Goal: Information Seeking & Learning: Learn about a topic

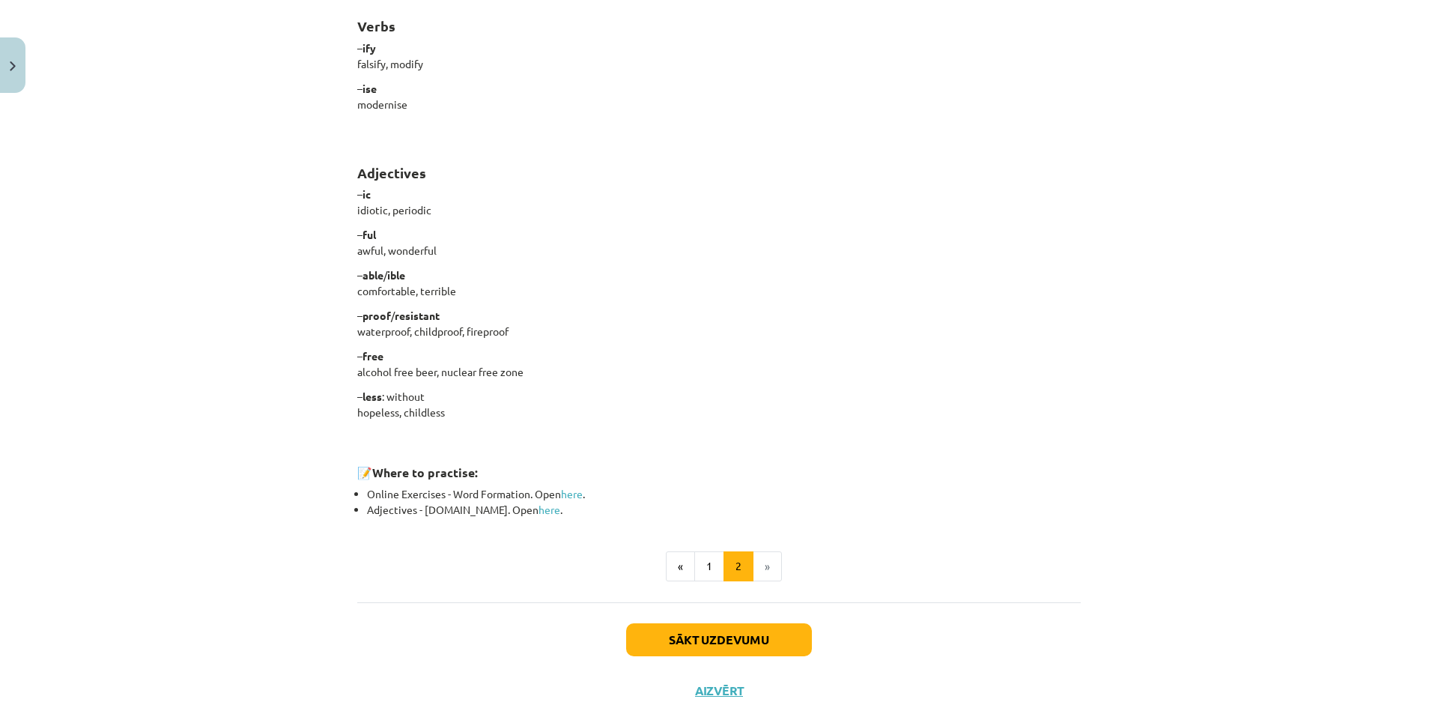
scroll to position [1119, 0]
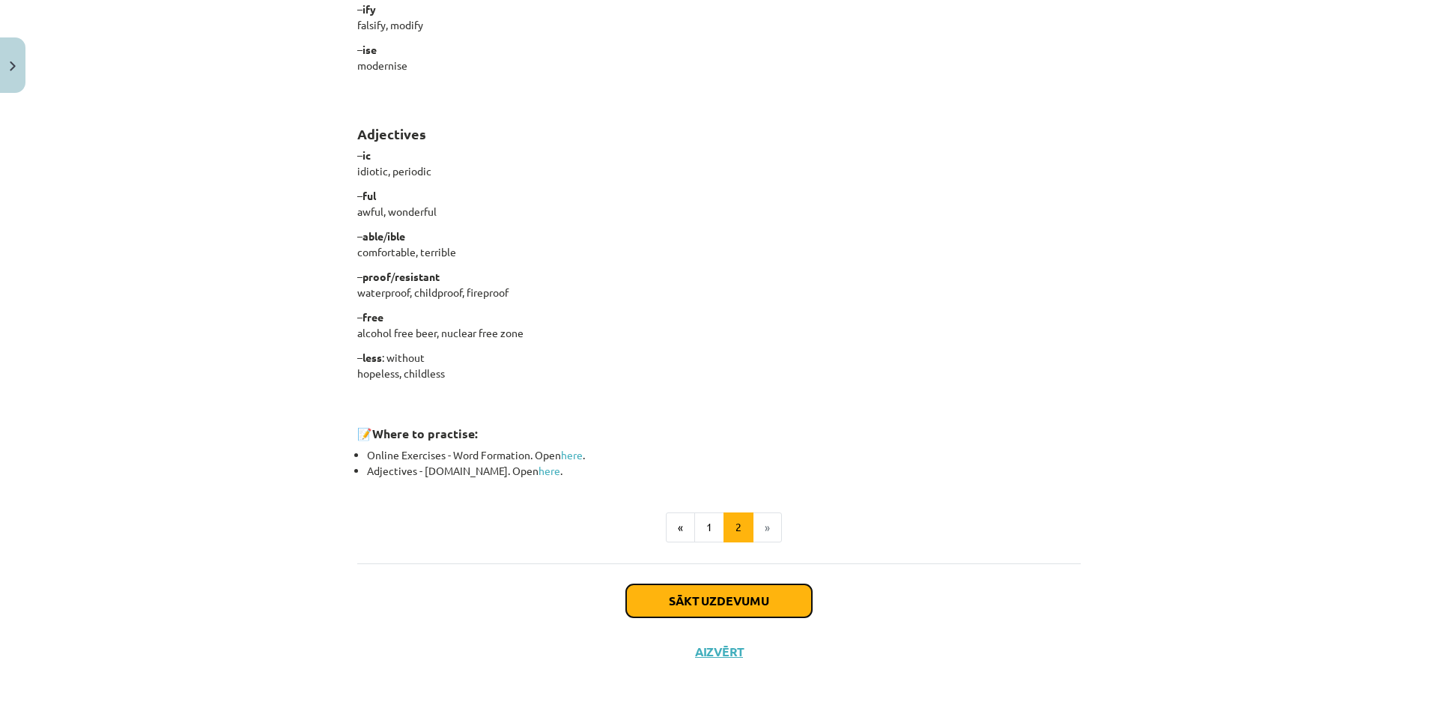
click at [770, 602] on button "Sākt uzdevumu" at bounding box center [719, 600] width 186 height 33
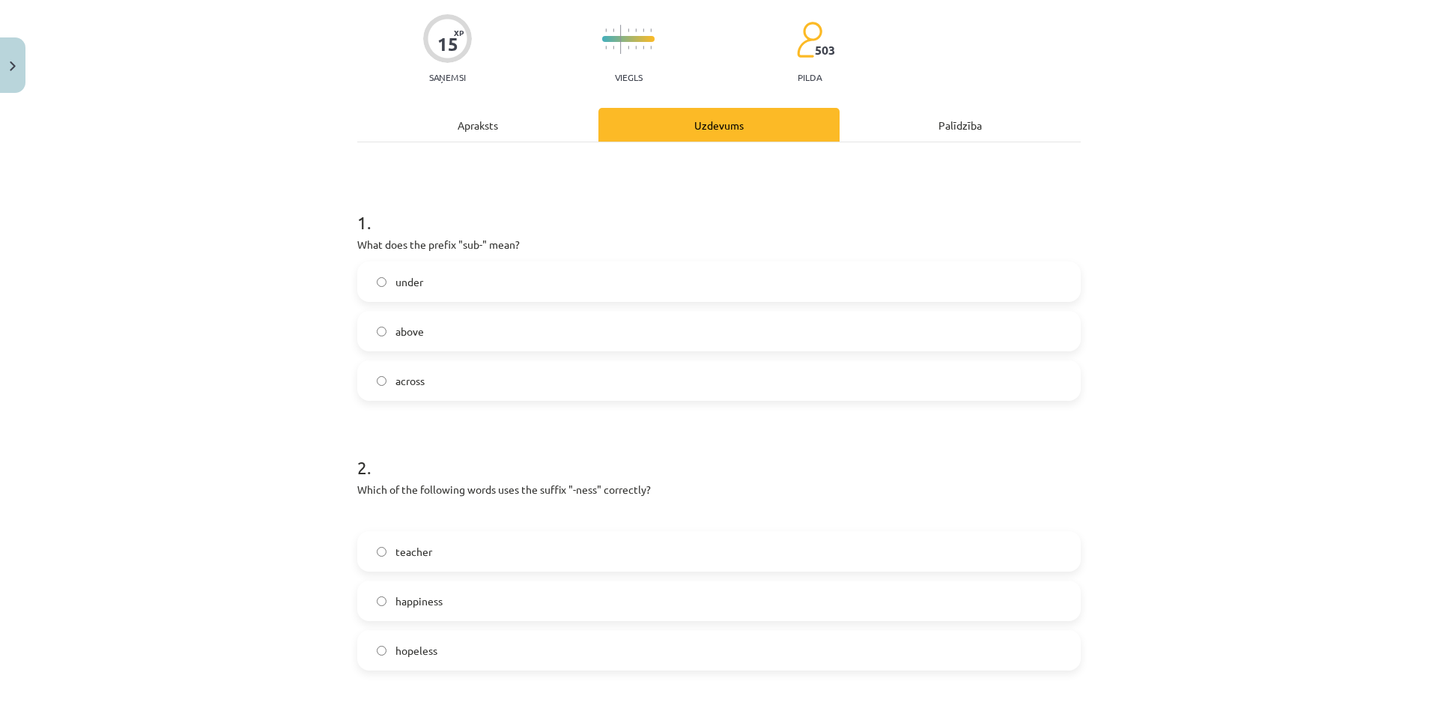
scroll to position [187, 0]
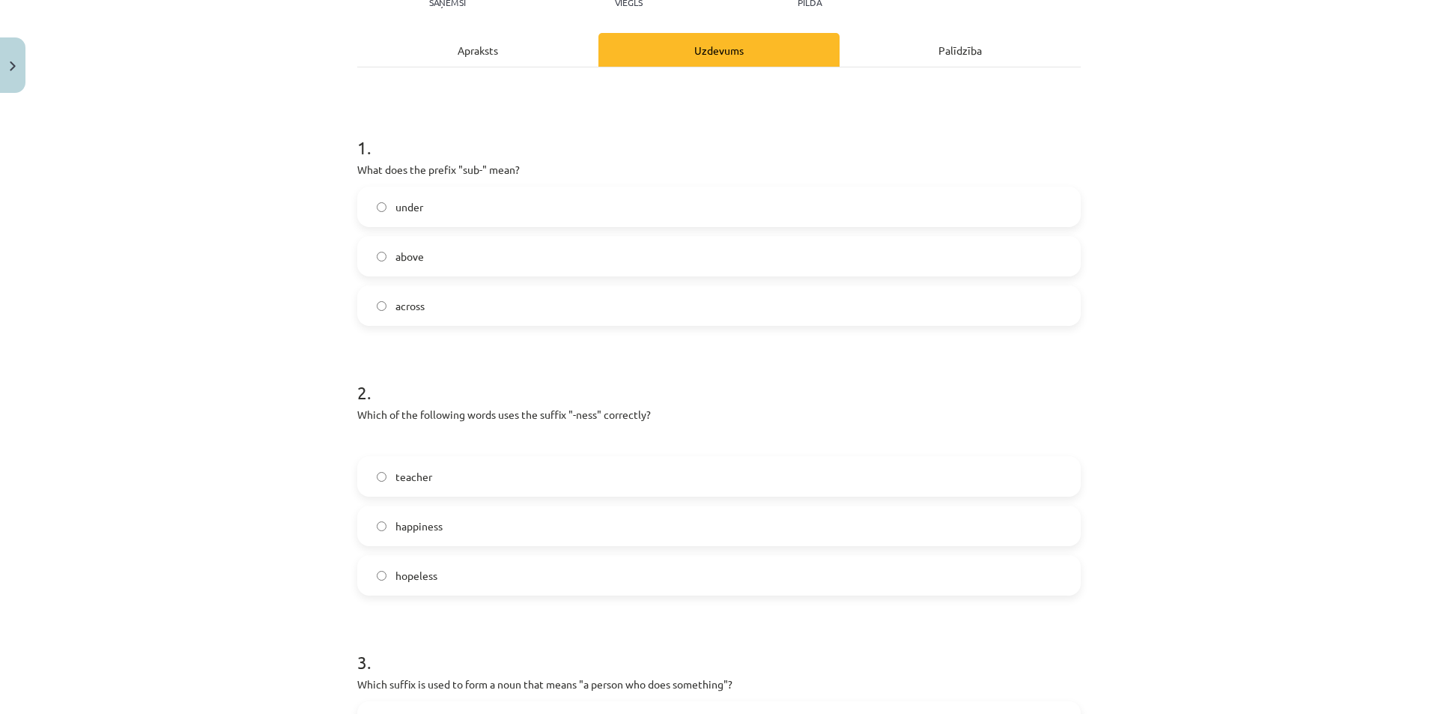
click at [422, 213] on label "under" at bounding box center [719, 206] width 720 height 37
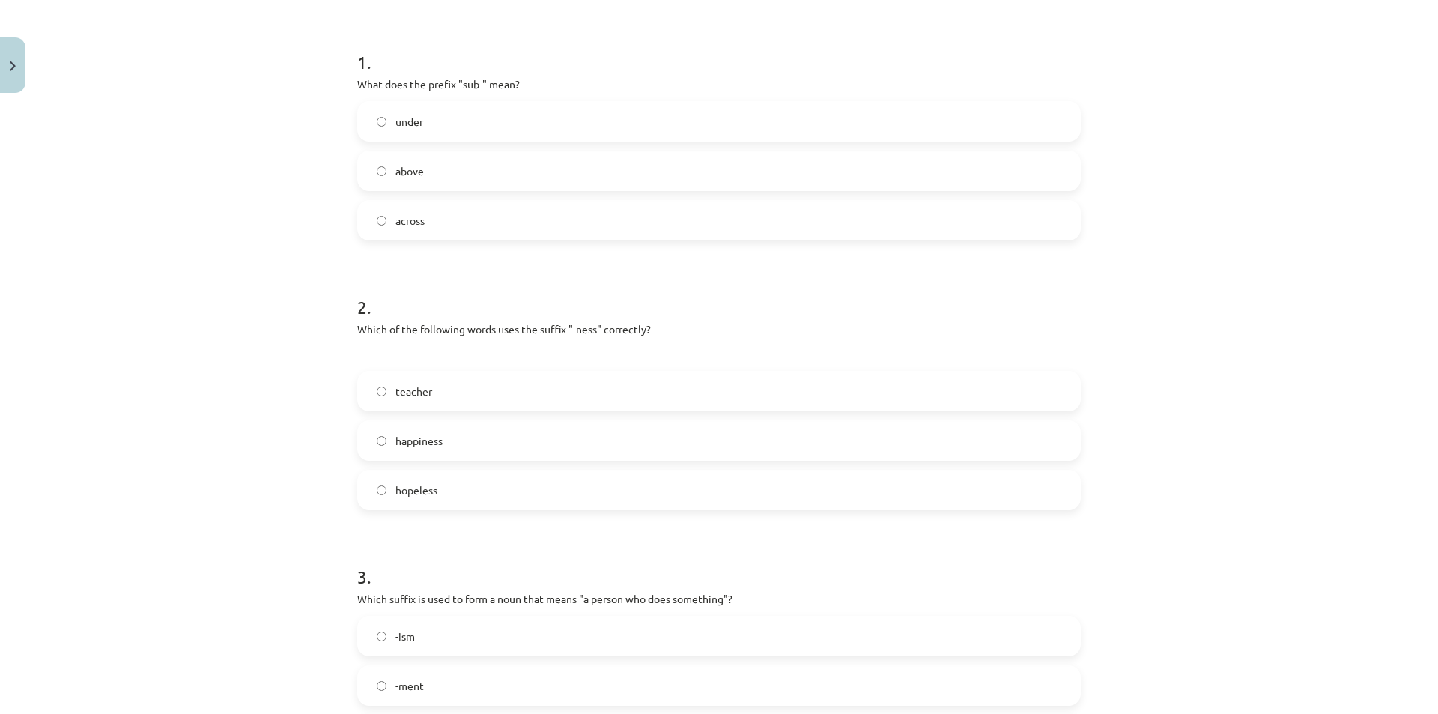
scroll to position [412, 0]
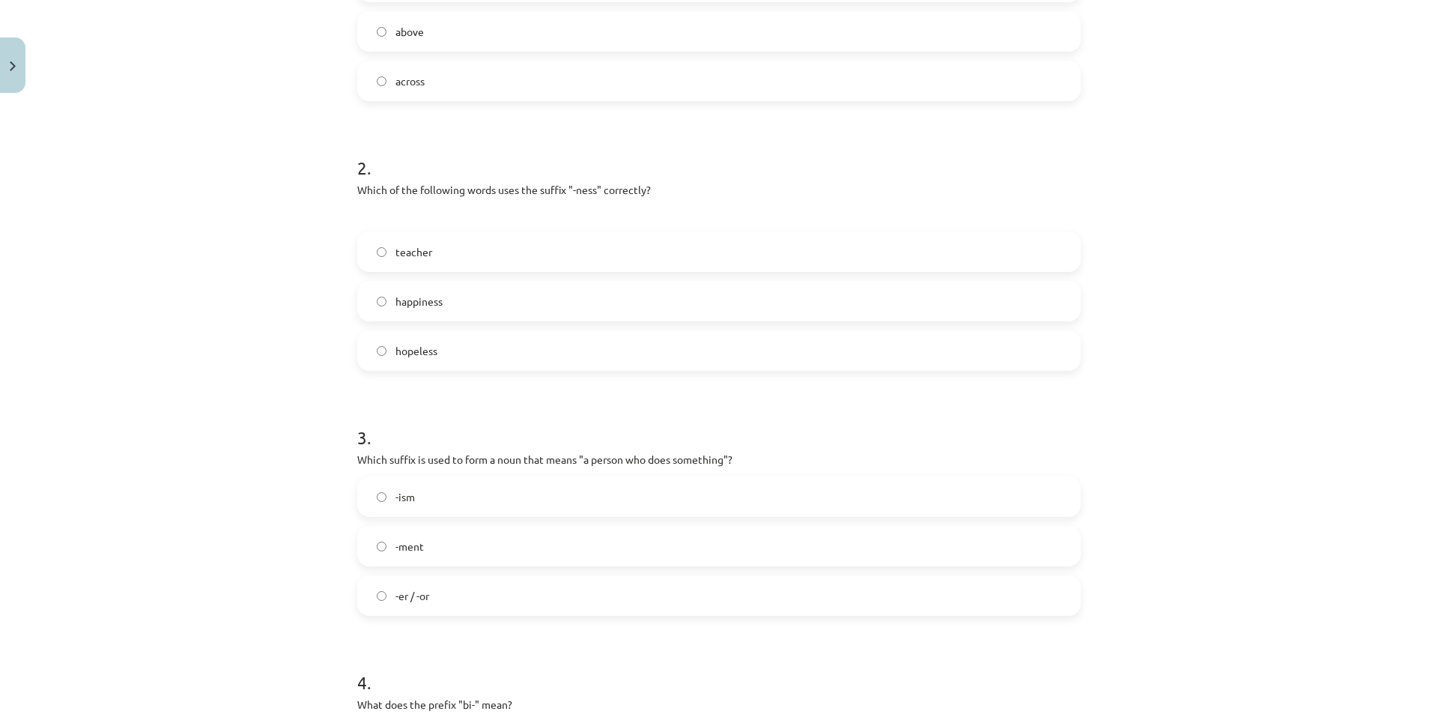
click at [413, 297] on span "happiness" at bounding box center [418, 302] width 47 height 16
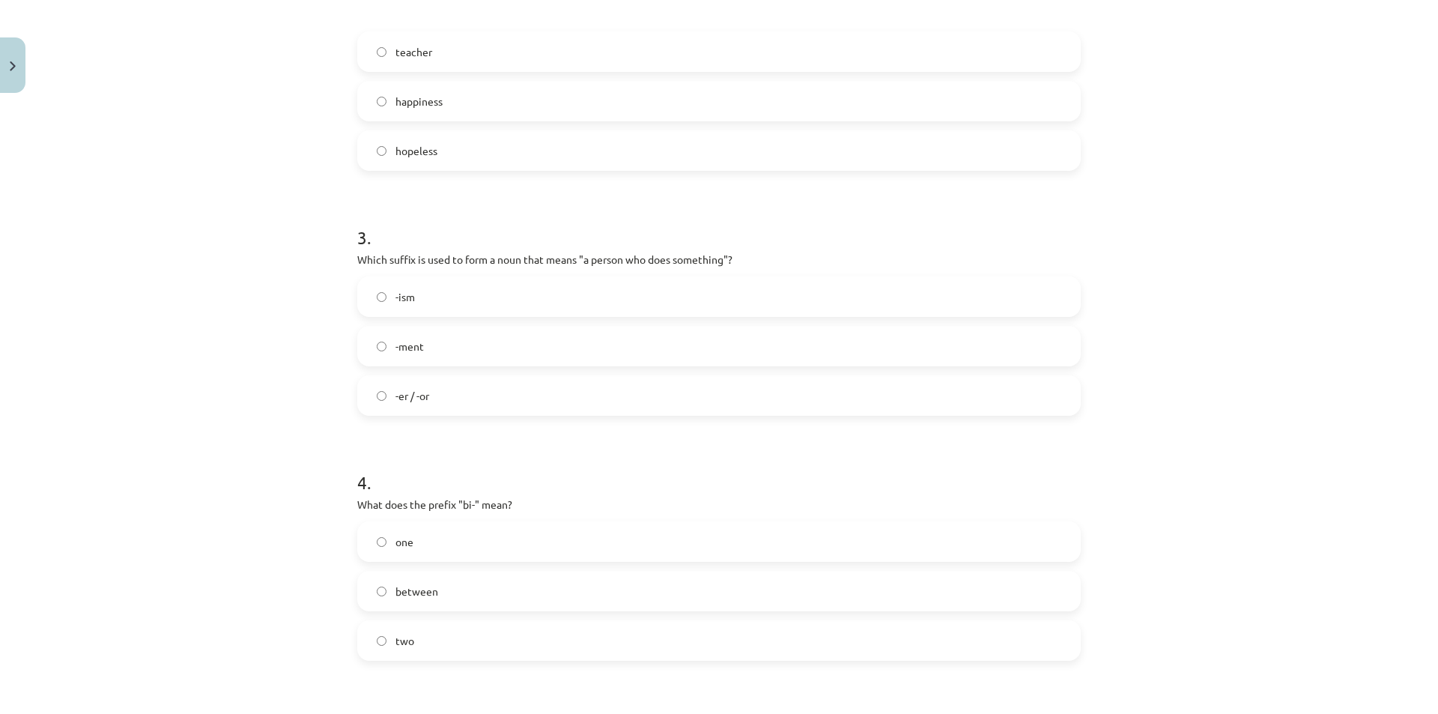
scroll to position [636, 0]
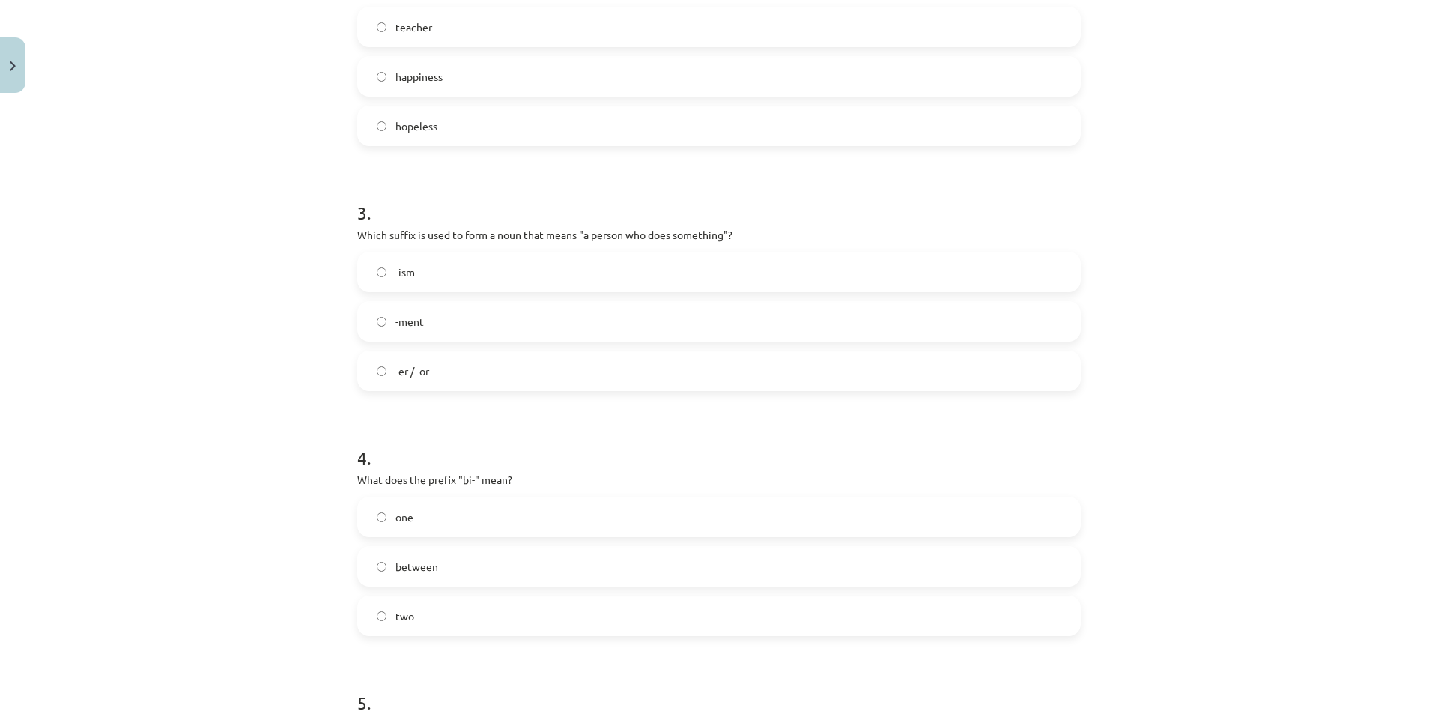
click at [426, 370] on label "-er / -or" at bounding box center [719, 370] width 720 height 37
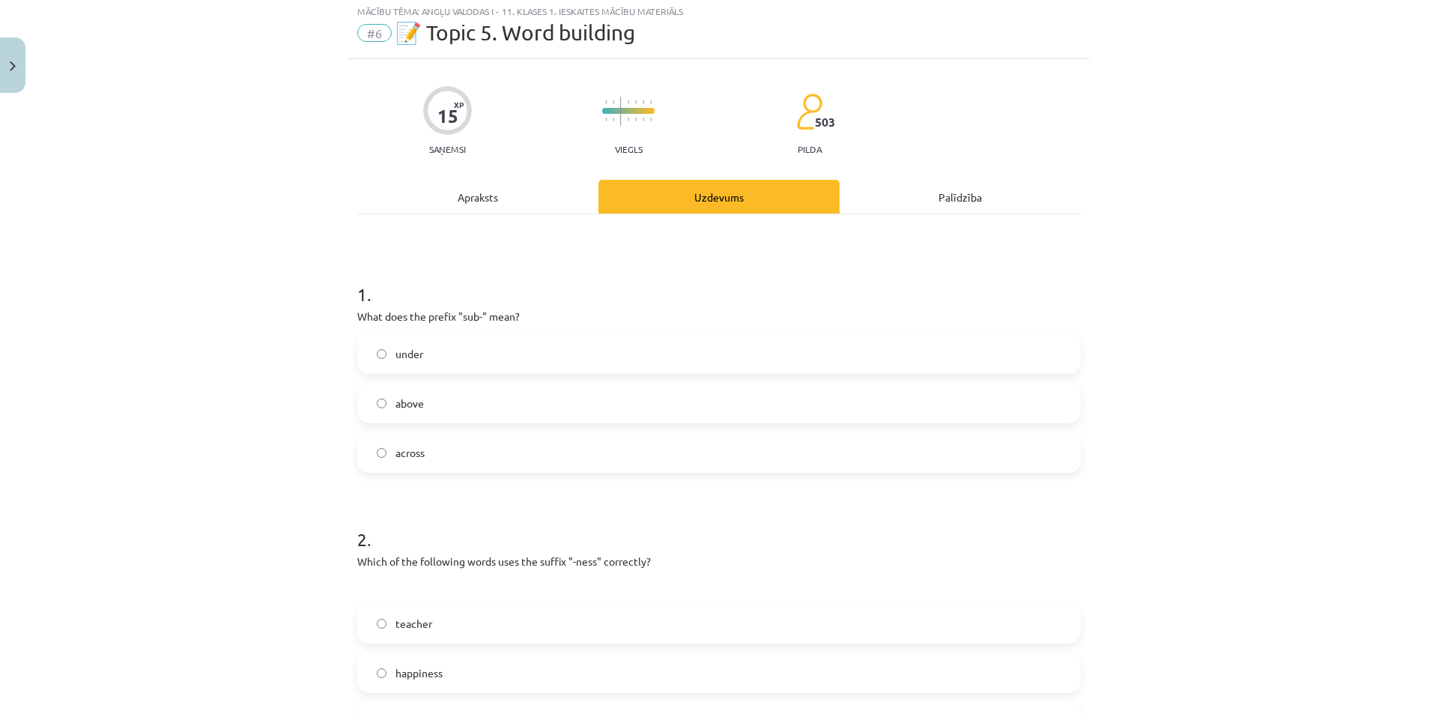
scroll to position [37, 0]
click at [453, 196] on div "Apraksts" at bounding box center [477, 200] width 241 height 34
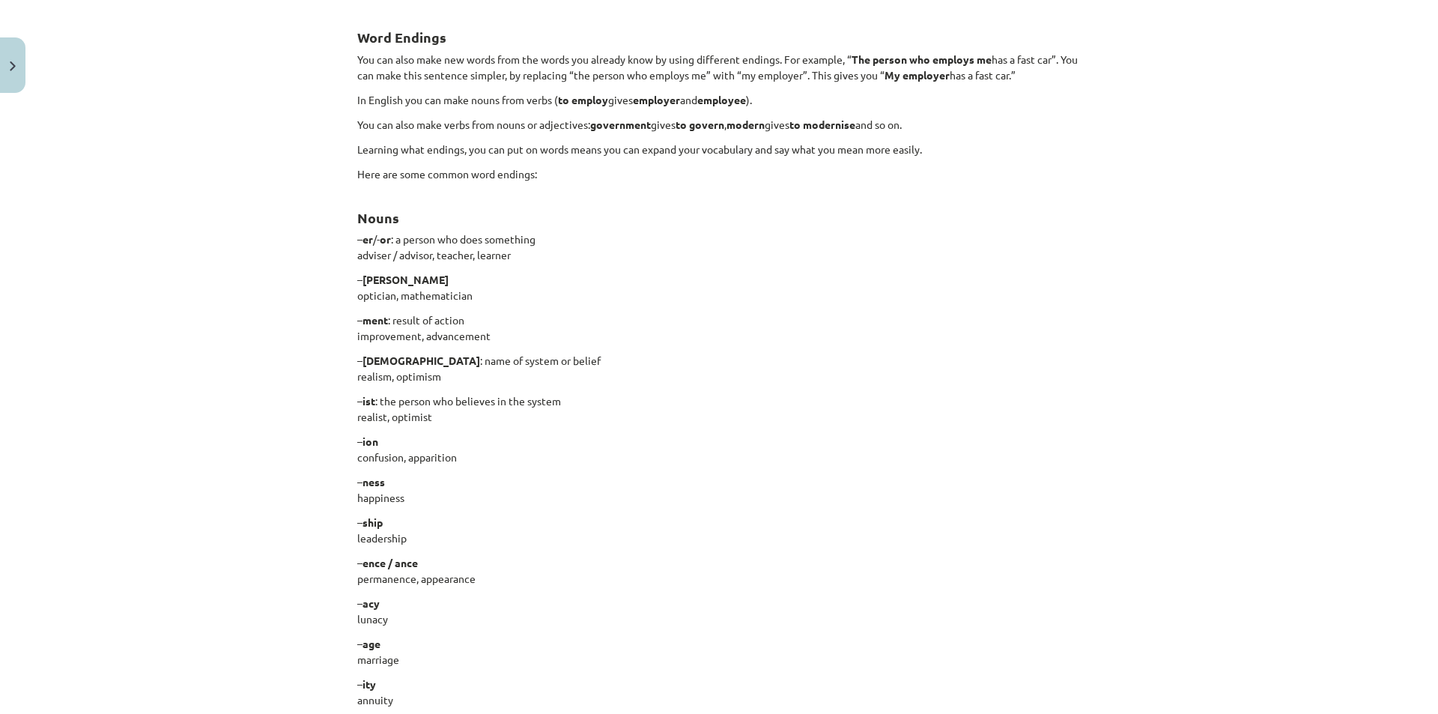
scroll to position [337, 0]
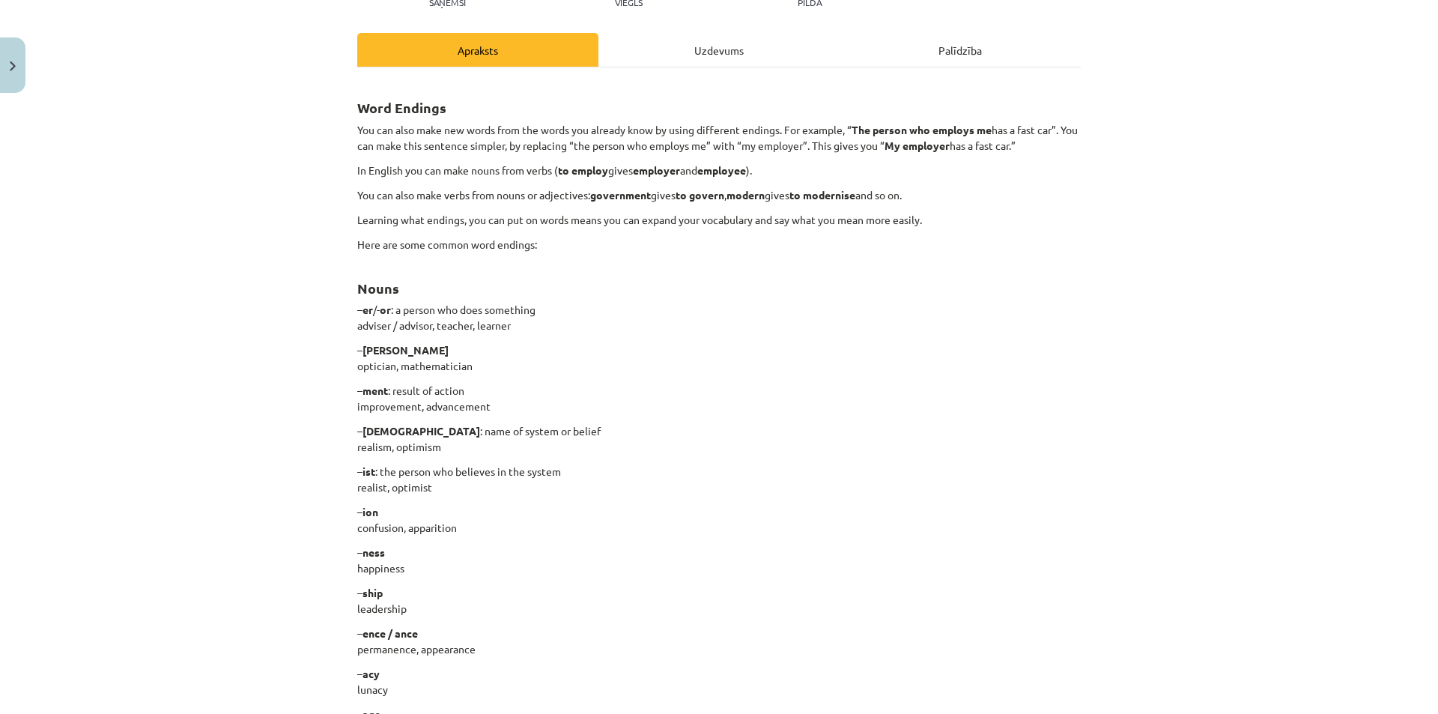
click at [661, 48] on div "Uzdevums" at bounding box center [718, 50] width 241 height 34
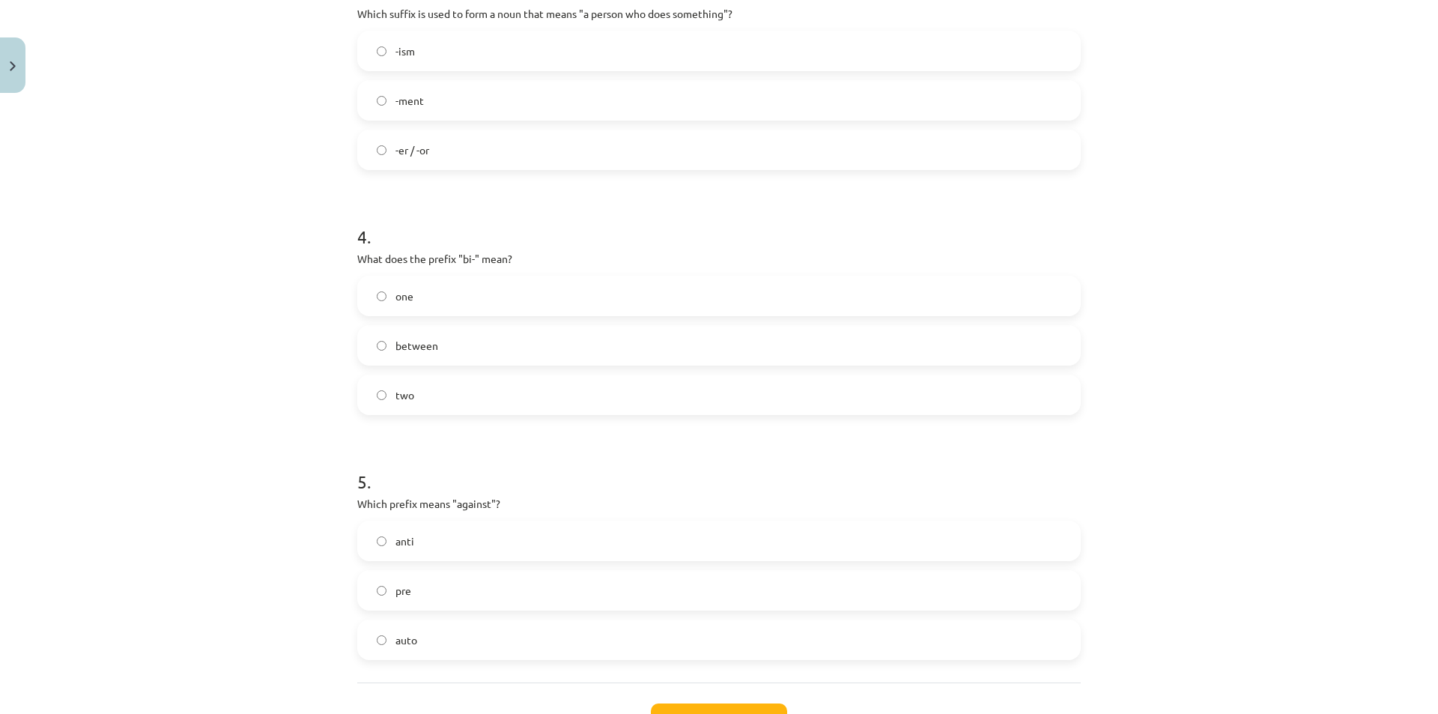
scroll to position [861, 0]
click at [419, 396] on label "two" at bounding box center [719, 390] width 720 height 37
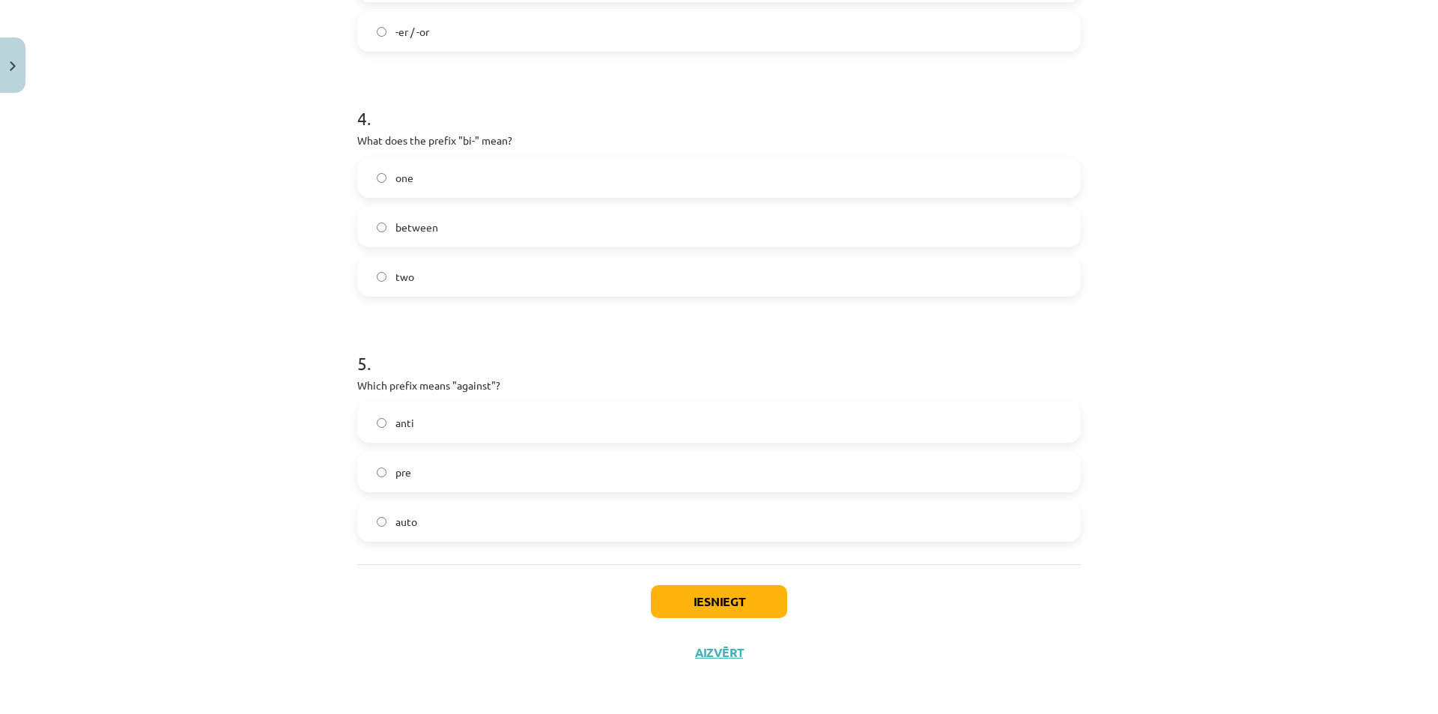
scroll to position [977, 0]
click at [434, 420] on label "anti" at bounding box center [719, 420] width 720 height 37
drag, startPoint x: 751, startPoint y: 597, endPoint x: 724, endPoint y: 594, distance: 27.2
click at [748, 597] on button "Iesniegt" at bounding box center [719, 599] width 136 height 33
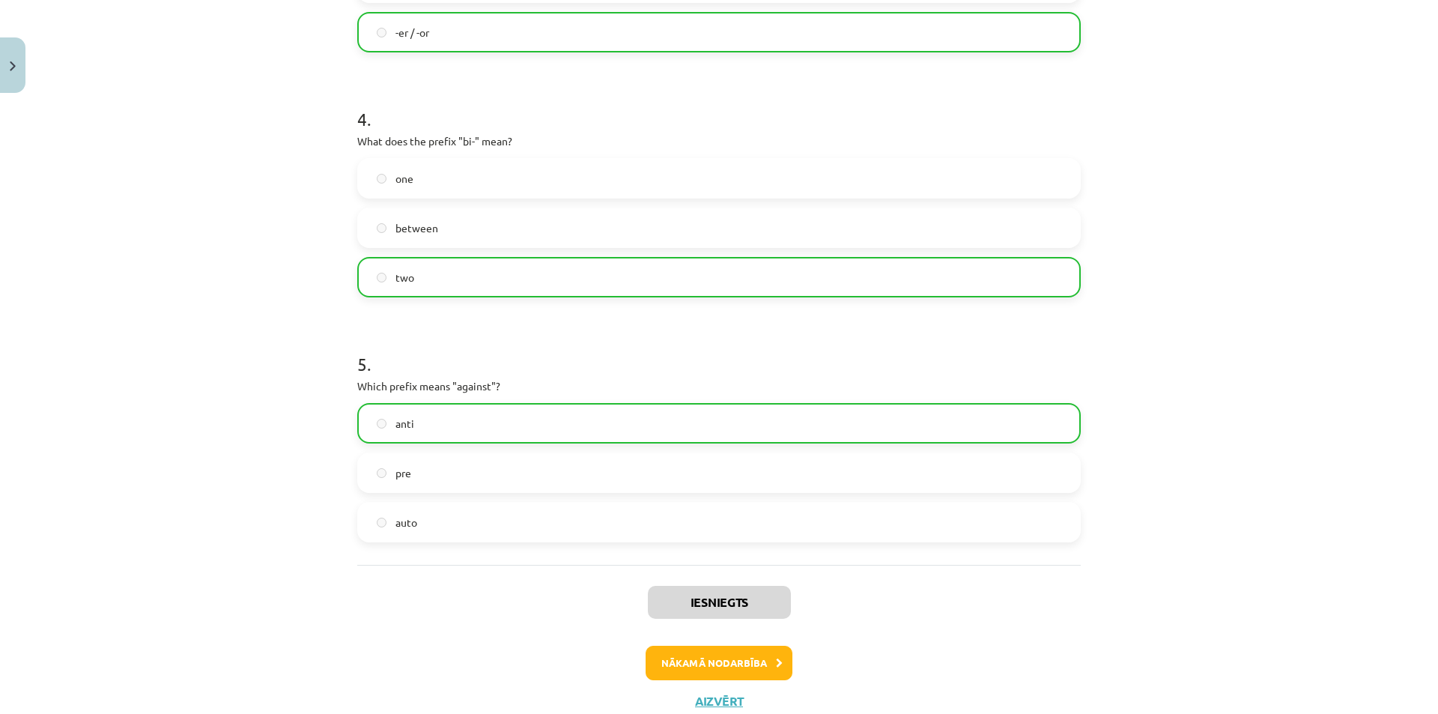
scroll to position [1025, 0]
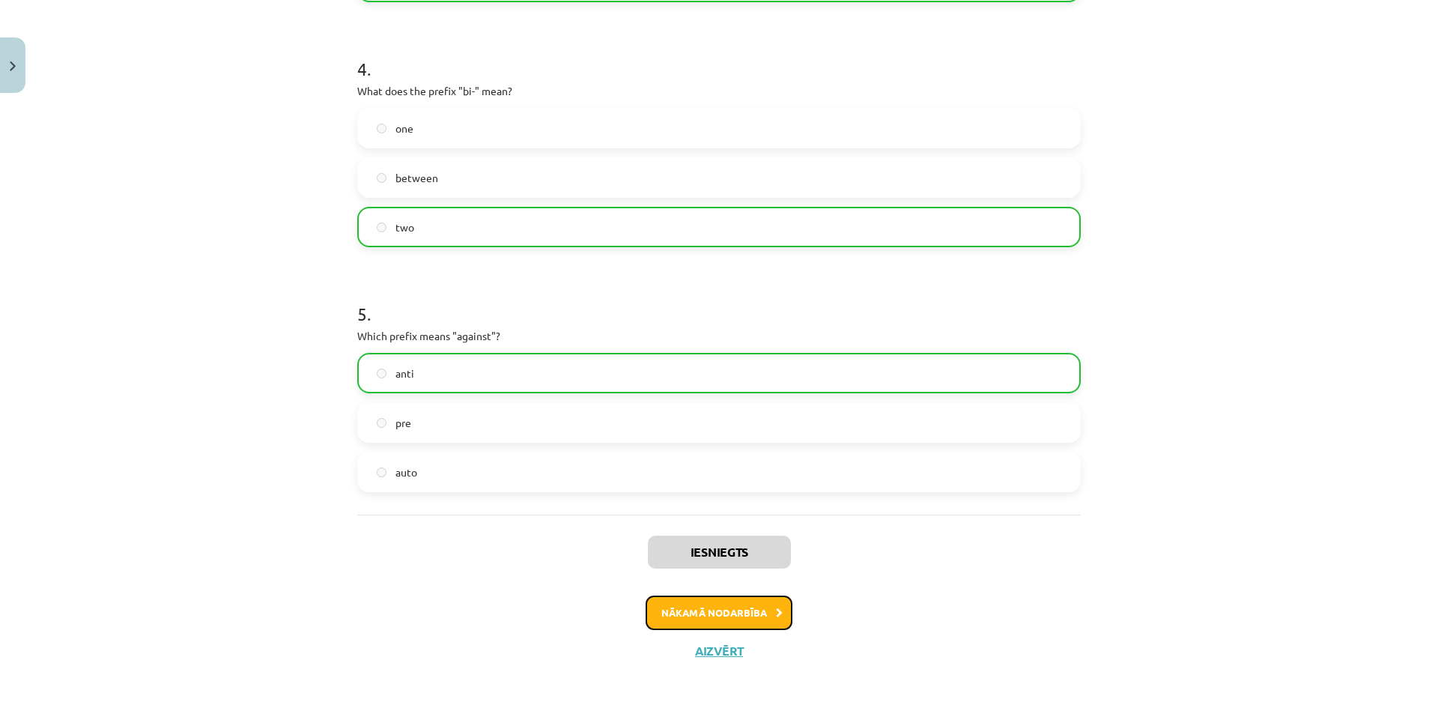
click at [700, 615] on button "Nākamā nodarbība" at bounding box center [718, 612] width 147 height 34
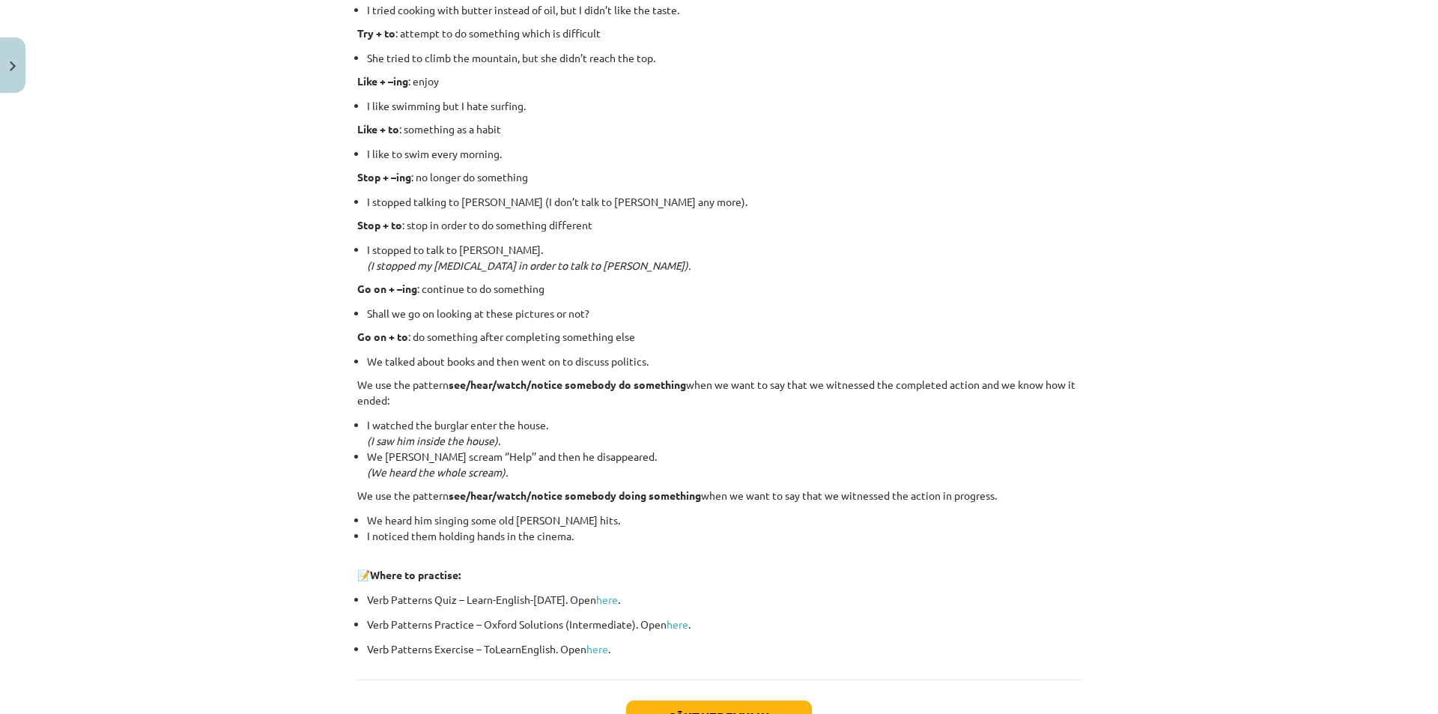
scroll to position [1801, 0]
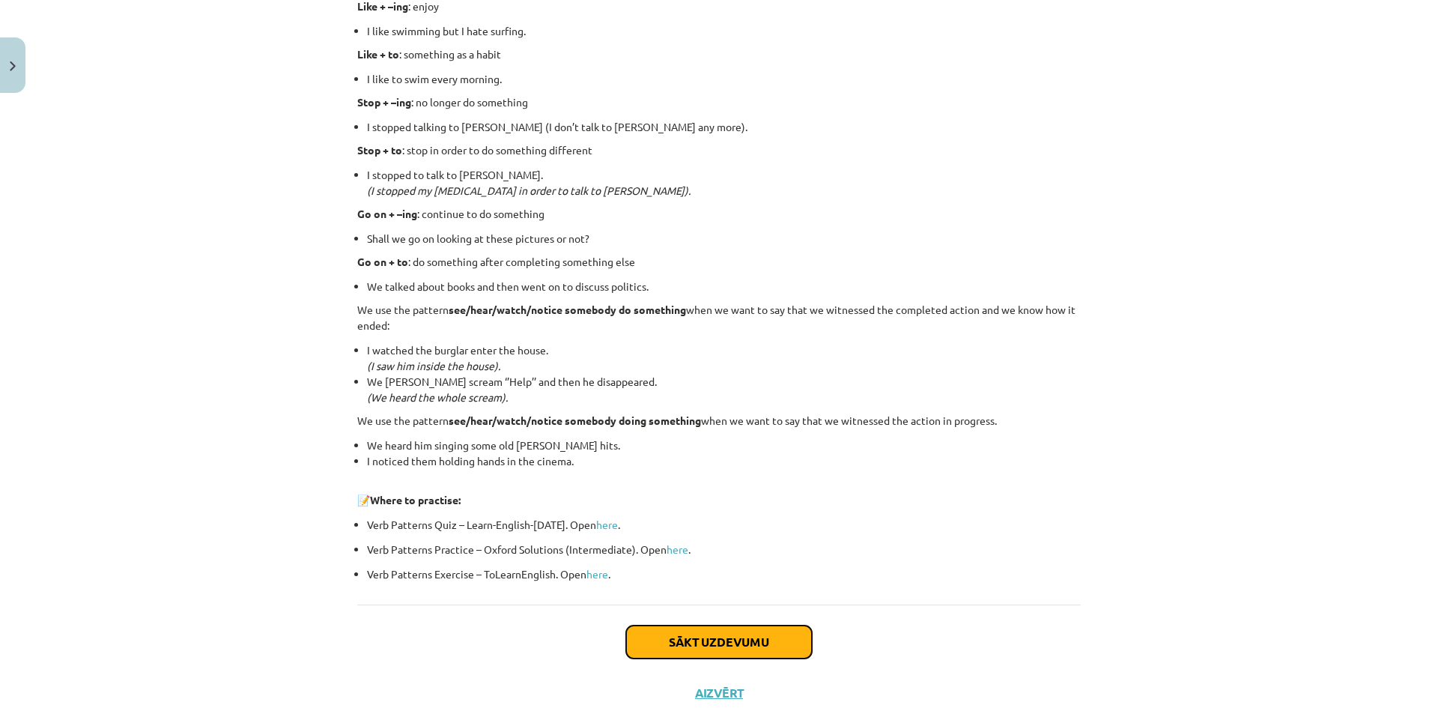
click at [795, 636] on button "Sākt uzdevumu" at bounding box center [719, 641] width 186 height 33
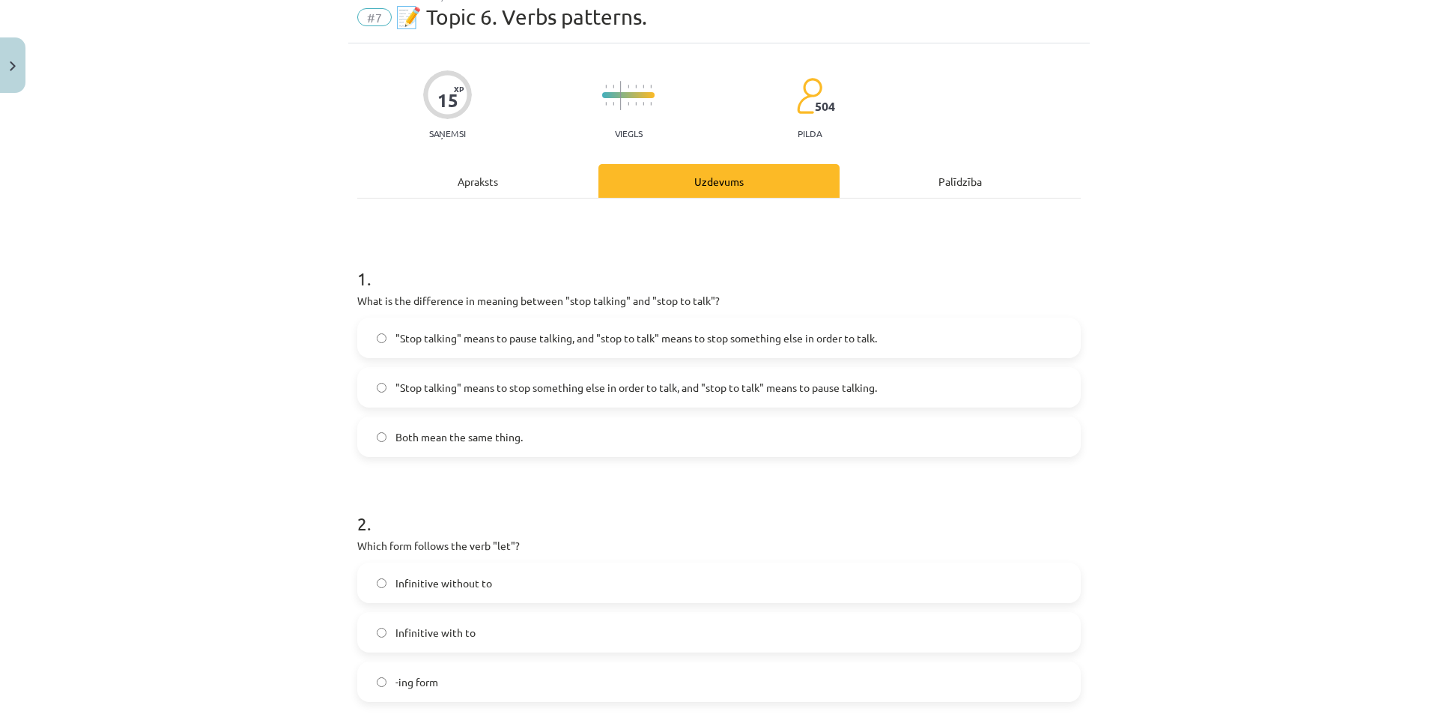
scroll to position [37, 0]
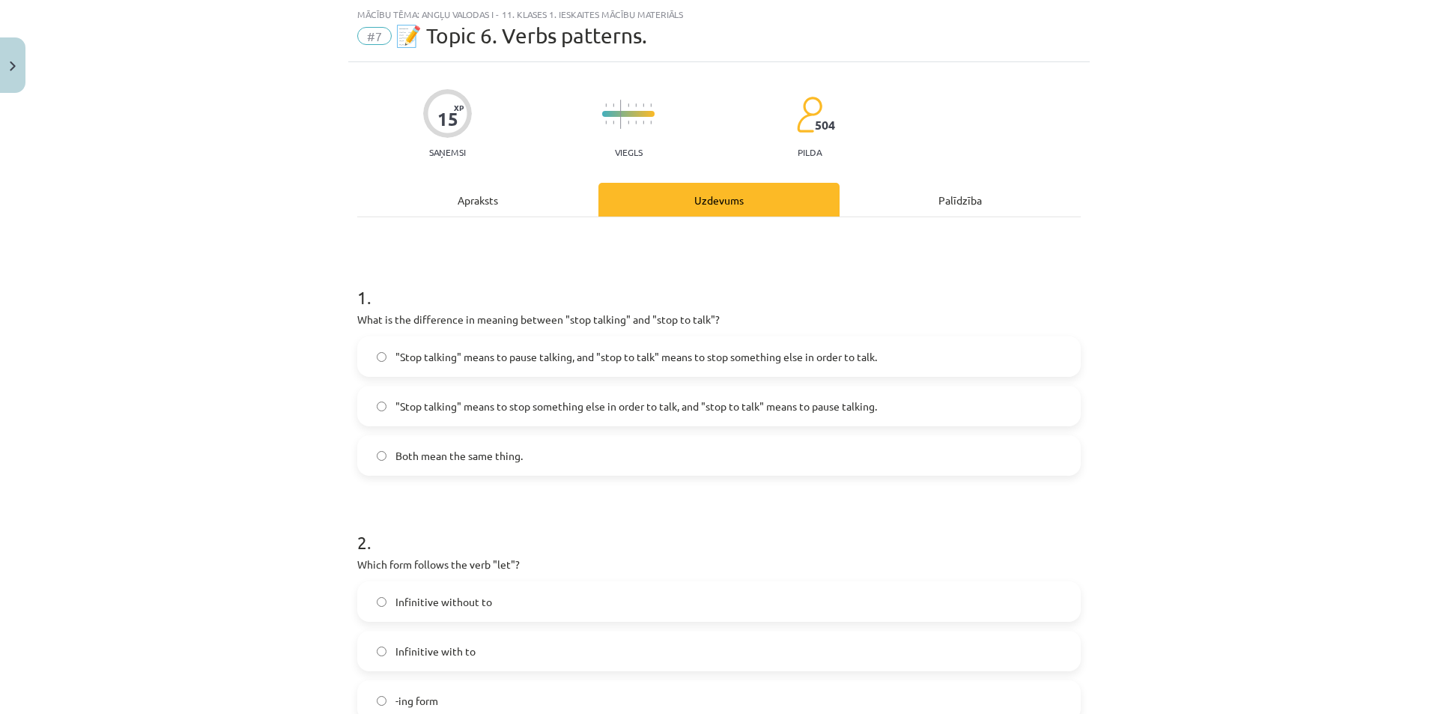
click at [1047, 347] on label ""Stop talking" means to pause talking, and "stop to talk" means to stop somethi…" at bounding box center [719, 356] width 720 height 37
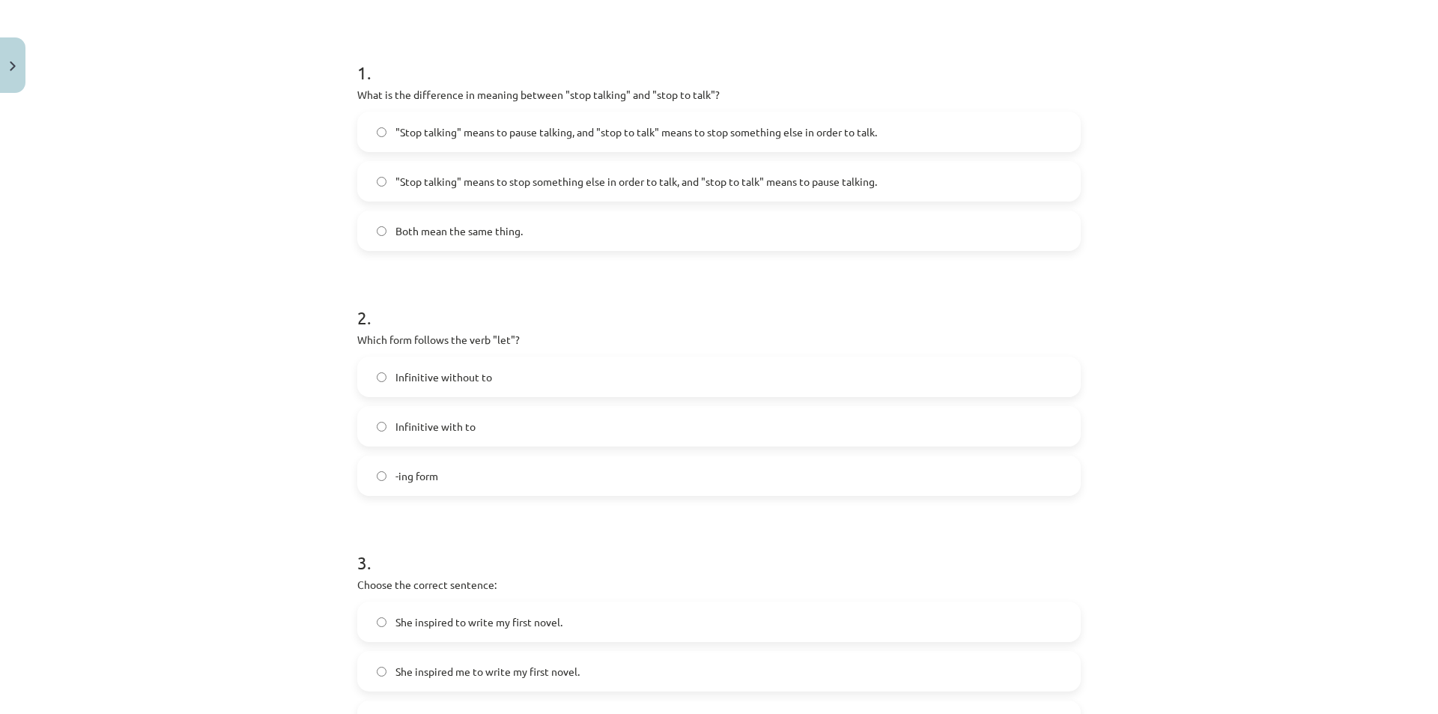
scroll to position [337, 0]
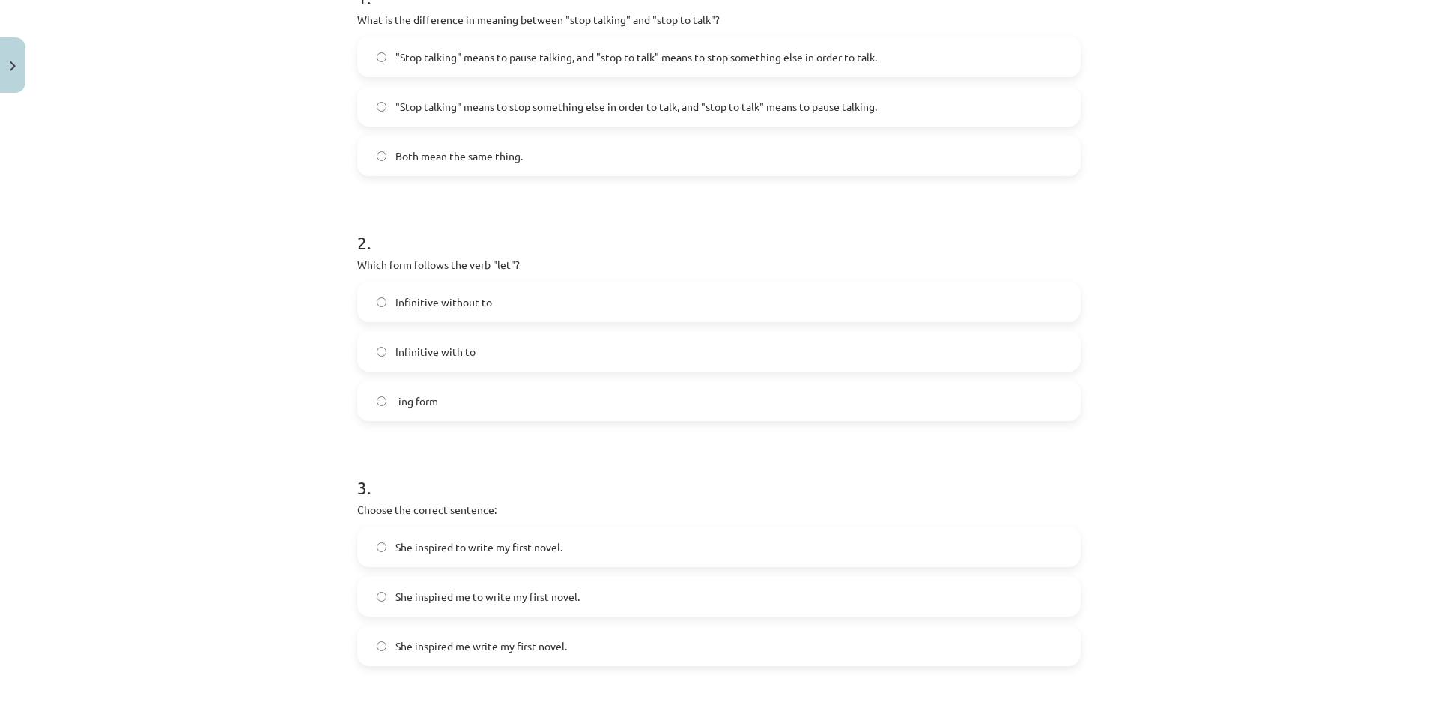
click at [566, 351] on label "Infinitive with to" at bounding box center [719, 350] width 720 height 37
click at [919, 294] on label "Infinitive without to" at bounding box center [719, 301] width 720 height 37
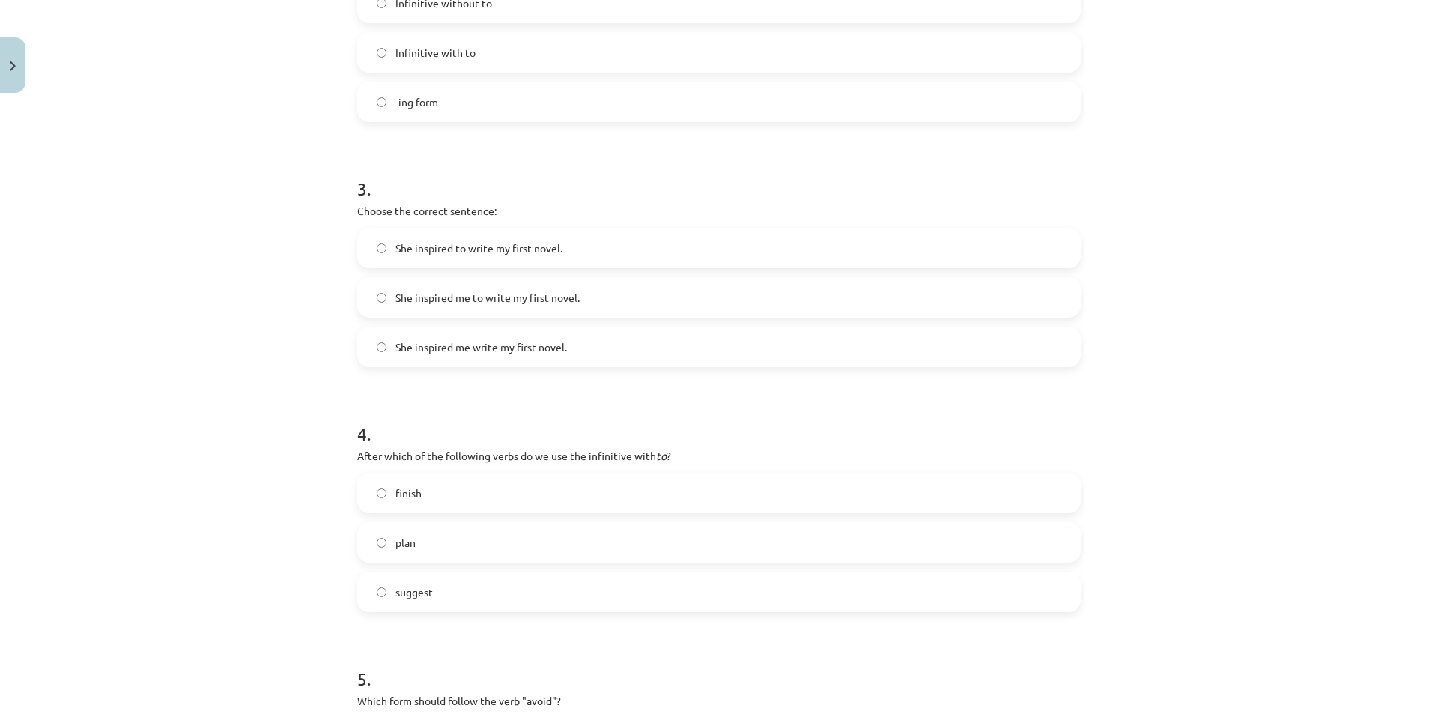
scroll to position [636, 0]
click at [595, 296] on label "She inspired me to write my first novel." at bounding box center [719, 296] width 720 height 37
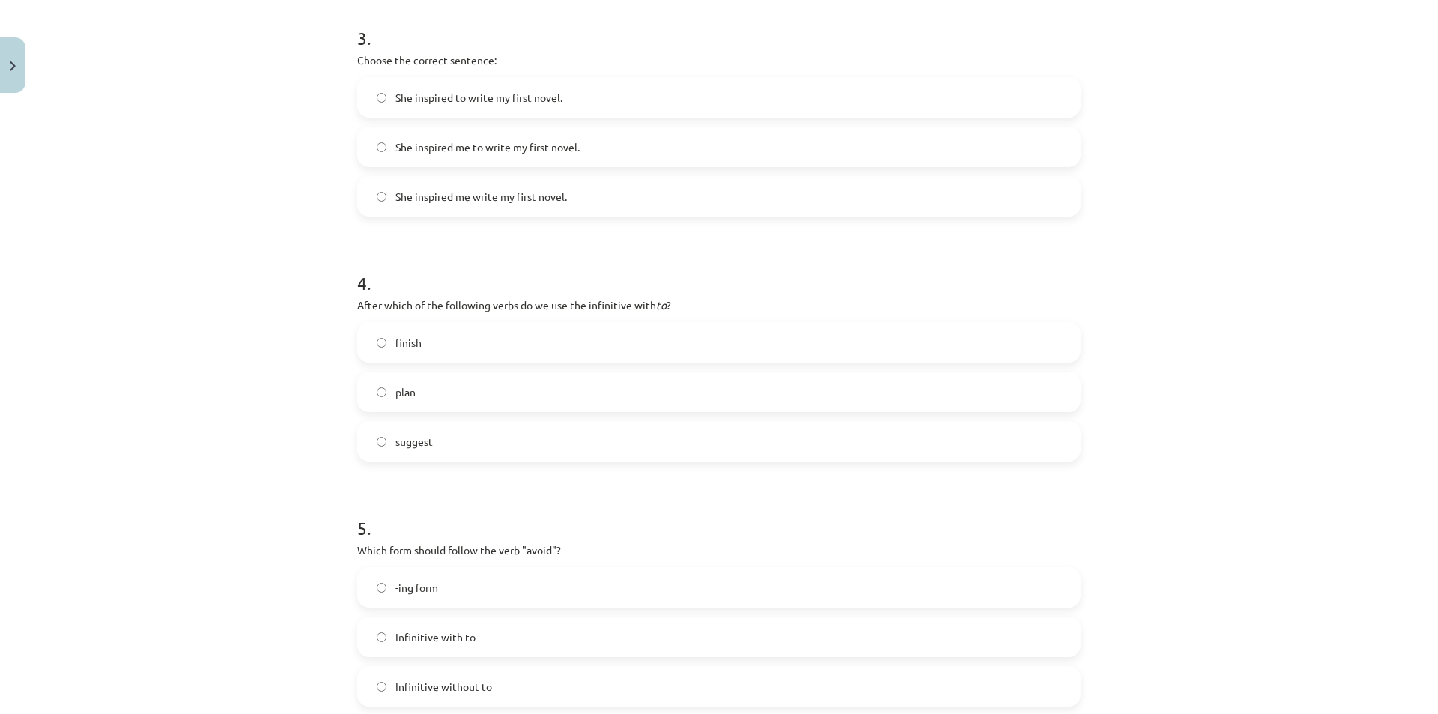
scroll to position [861, 0]
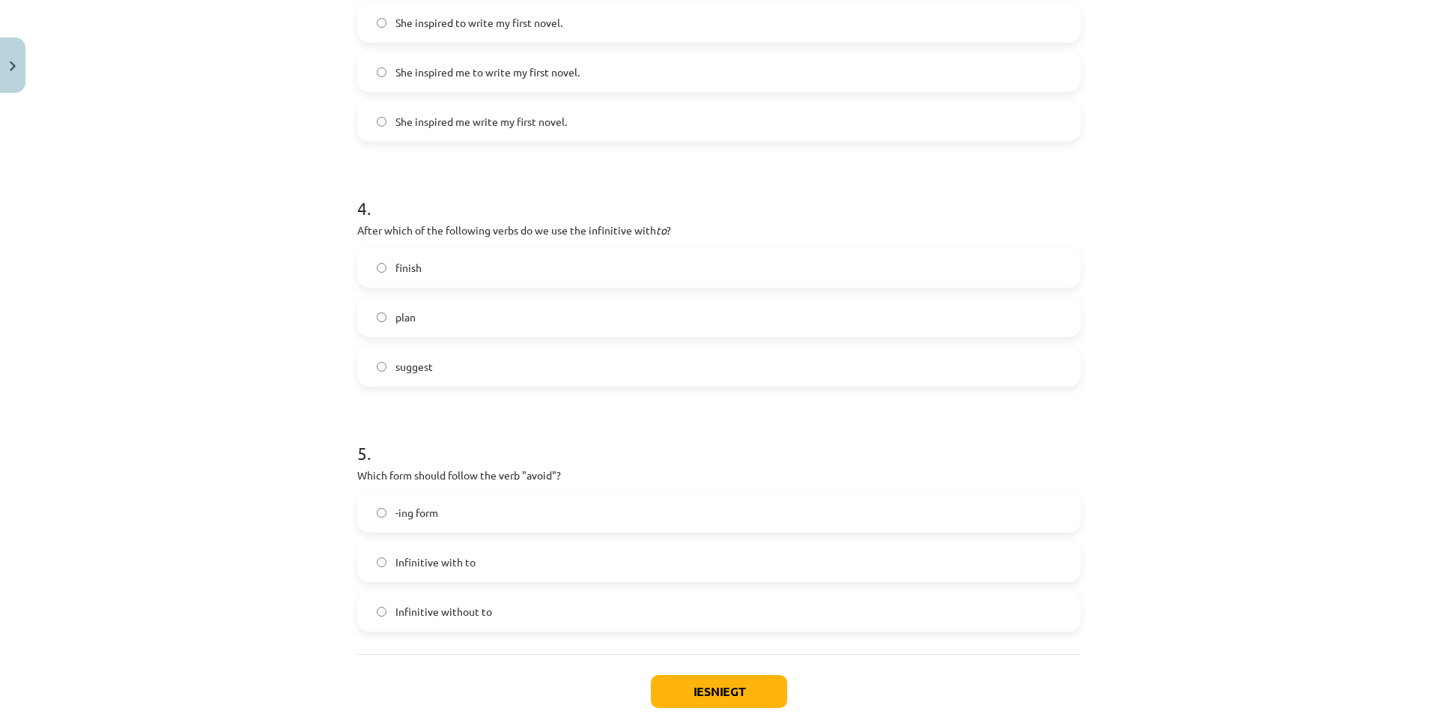
click at [538, 312] on label "plan" at bounding box center [719, 316] width 720 height 37
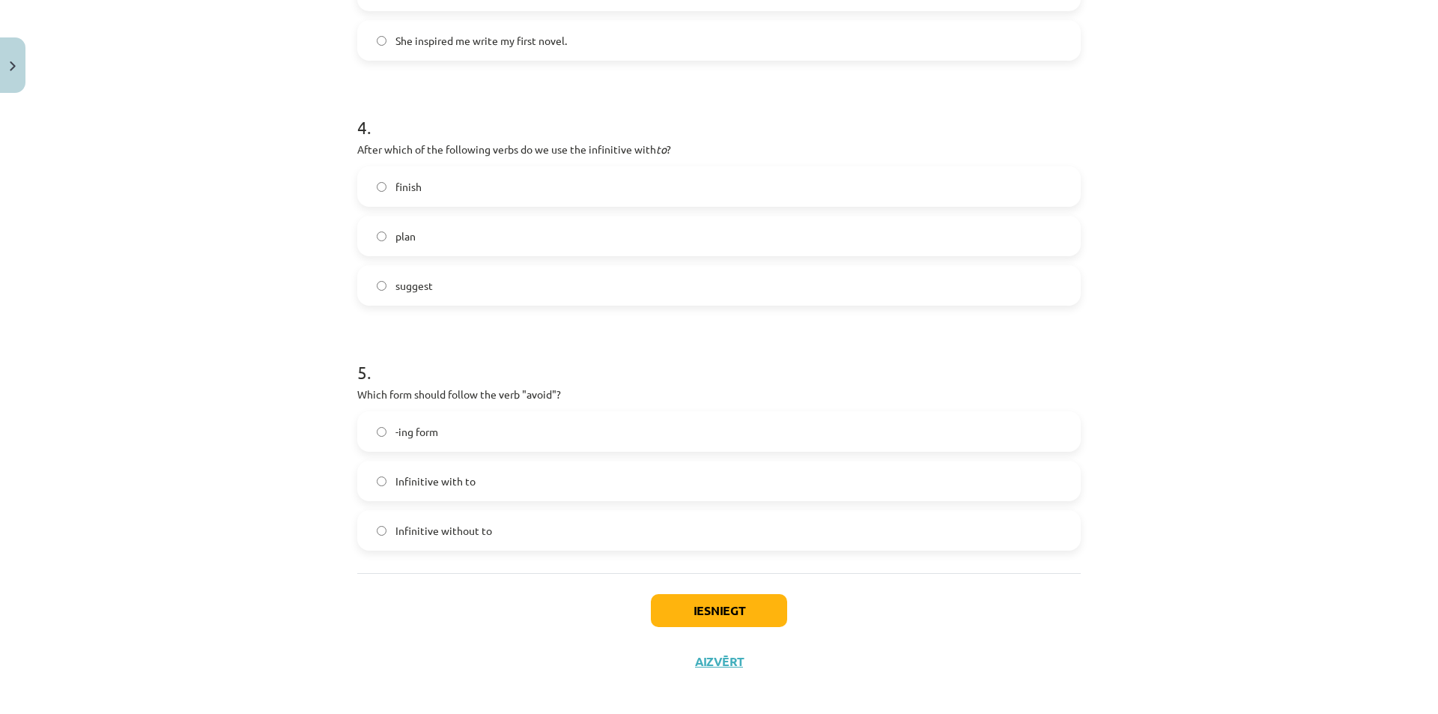
scroll to position [952, 0]
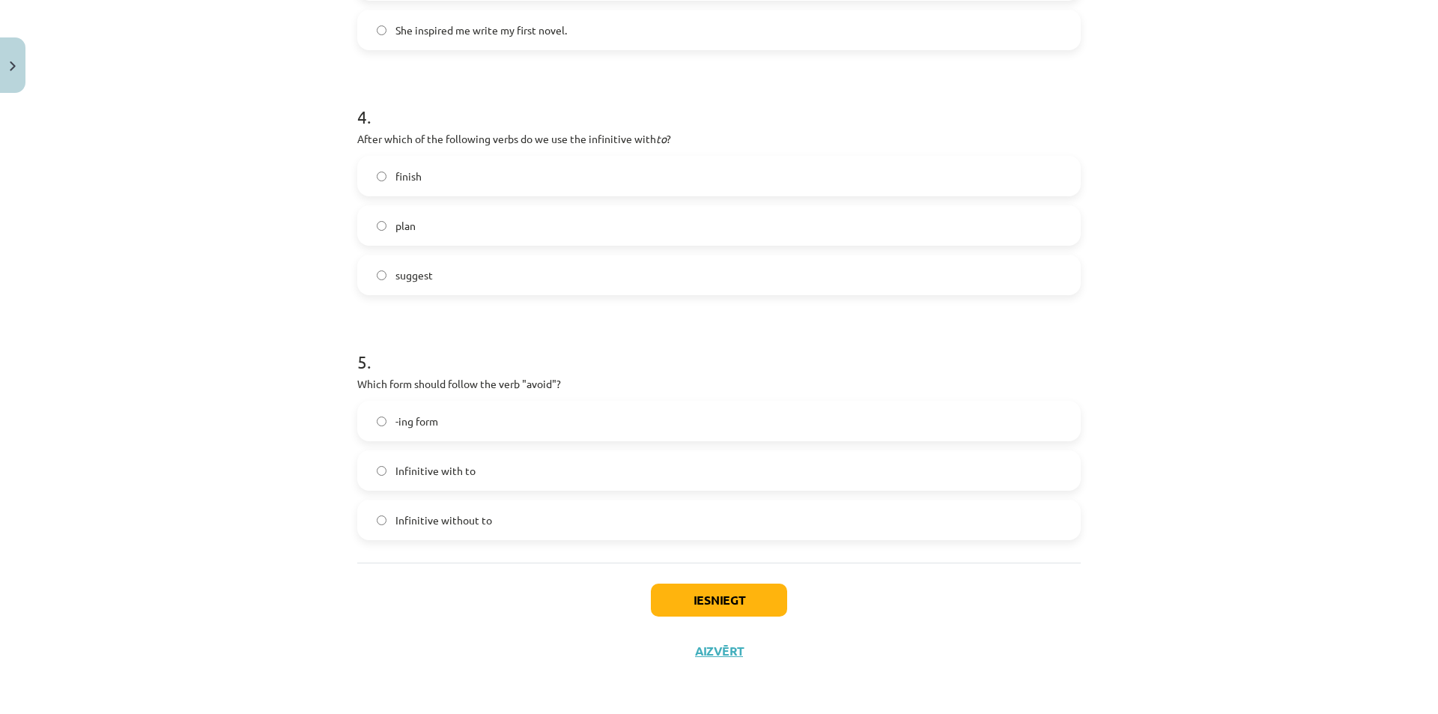
click at [665, 420] on label "-ing form" at bounding box center [719, 420] width 720 height 37
drag, startPoint x: 684, startPoint y: 596, endPoint x: 663, endPoint y: 596, distance: 21.0
click at [685, 597] on button "Iesniegt" at bounding box center [719, 599] width 136 height 33
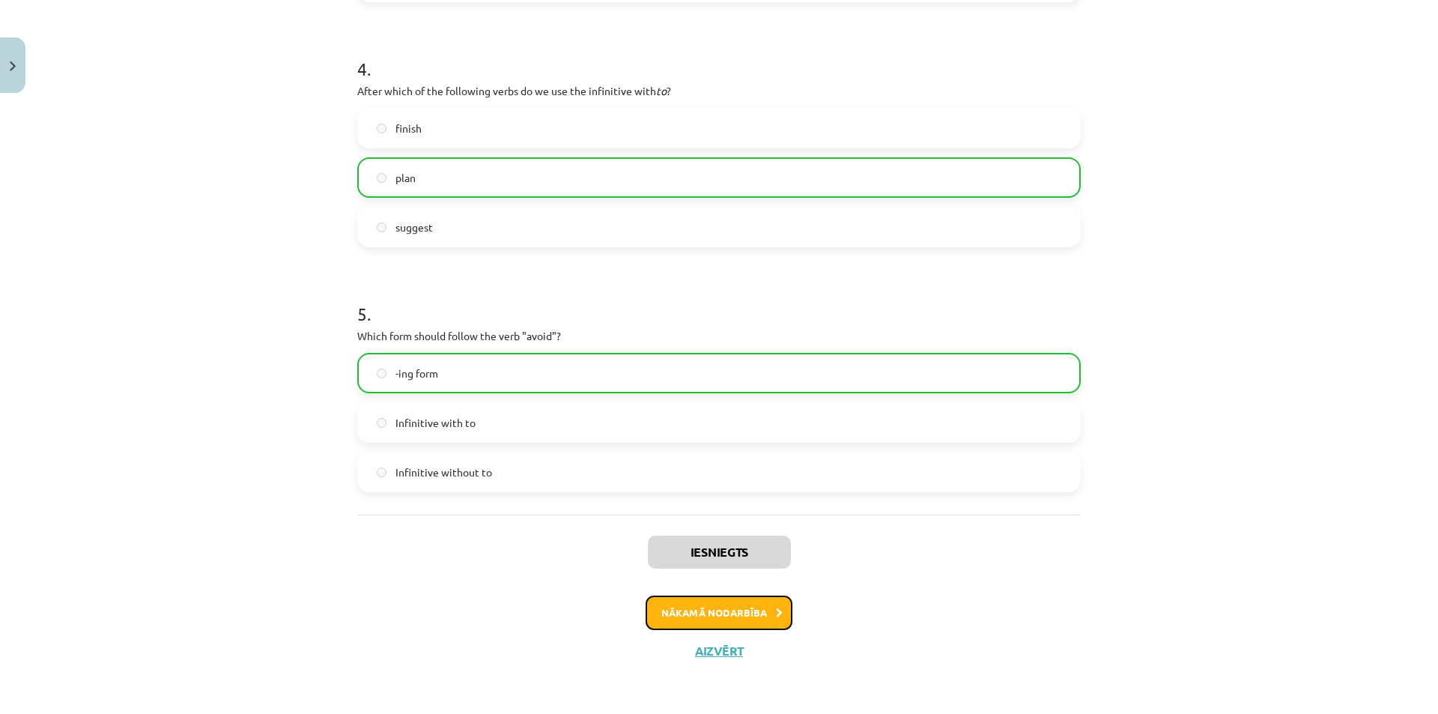
click at [721, 612] on button "Nākamā nodarbība" at bounding box center [718, 612] width 147 height 34
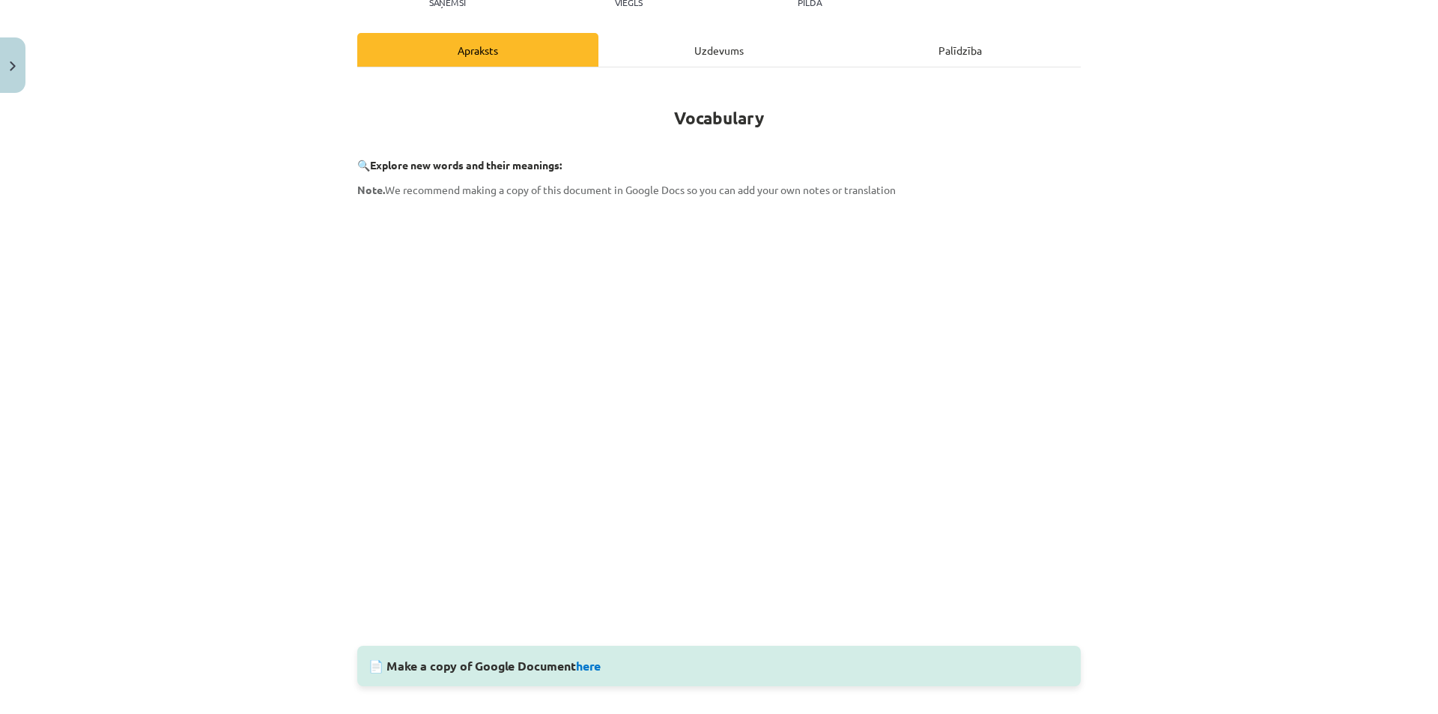
scroll to position [262, 0]
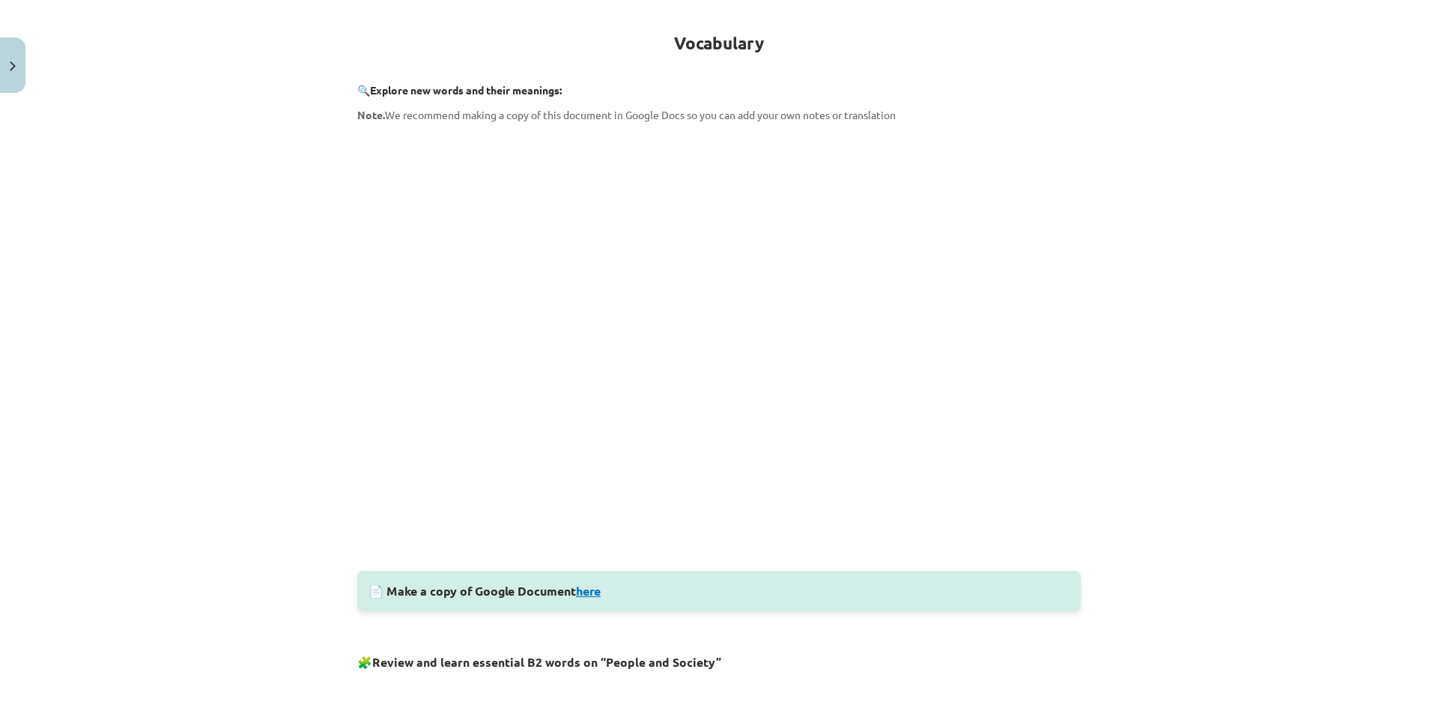
click at [591, 592] on link "here" at bounding box center [588, 591] width 25 height 16
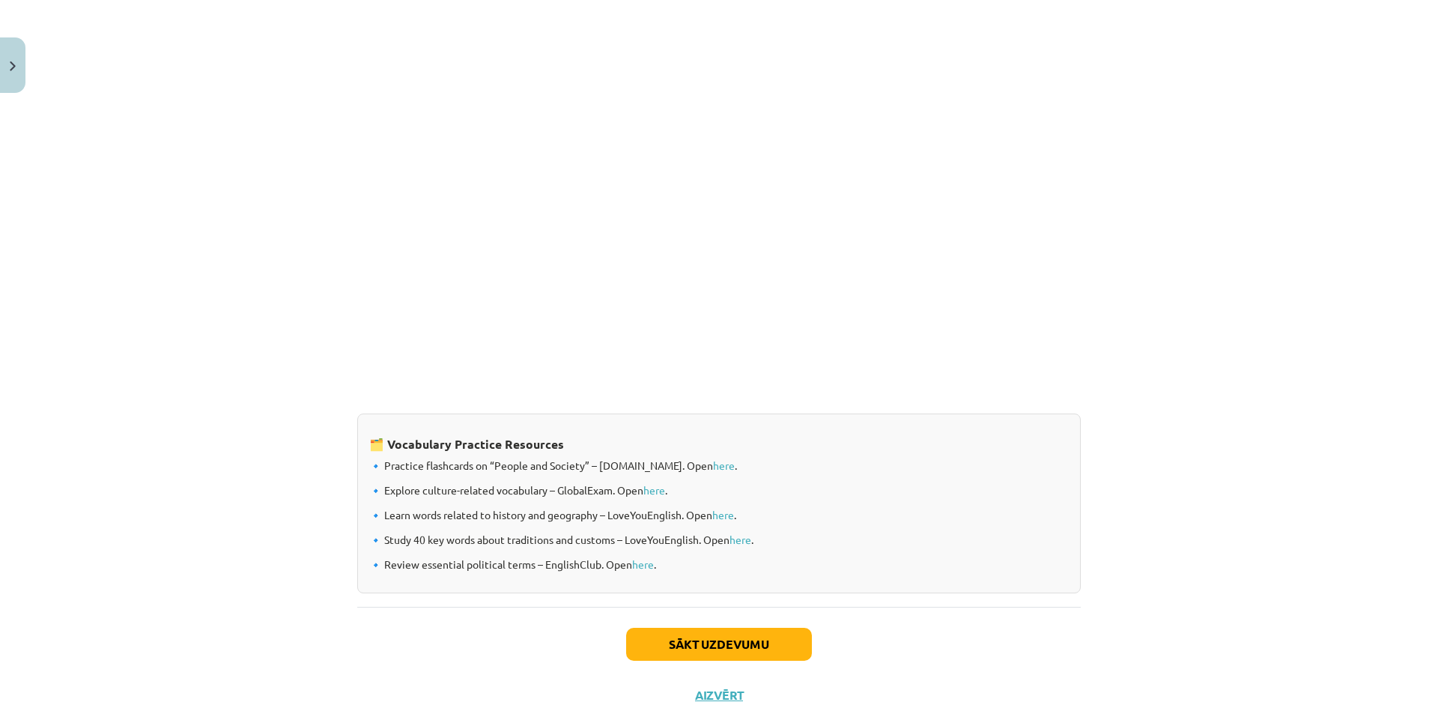
scroll to position [1054, 0]
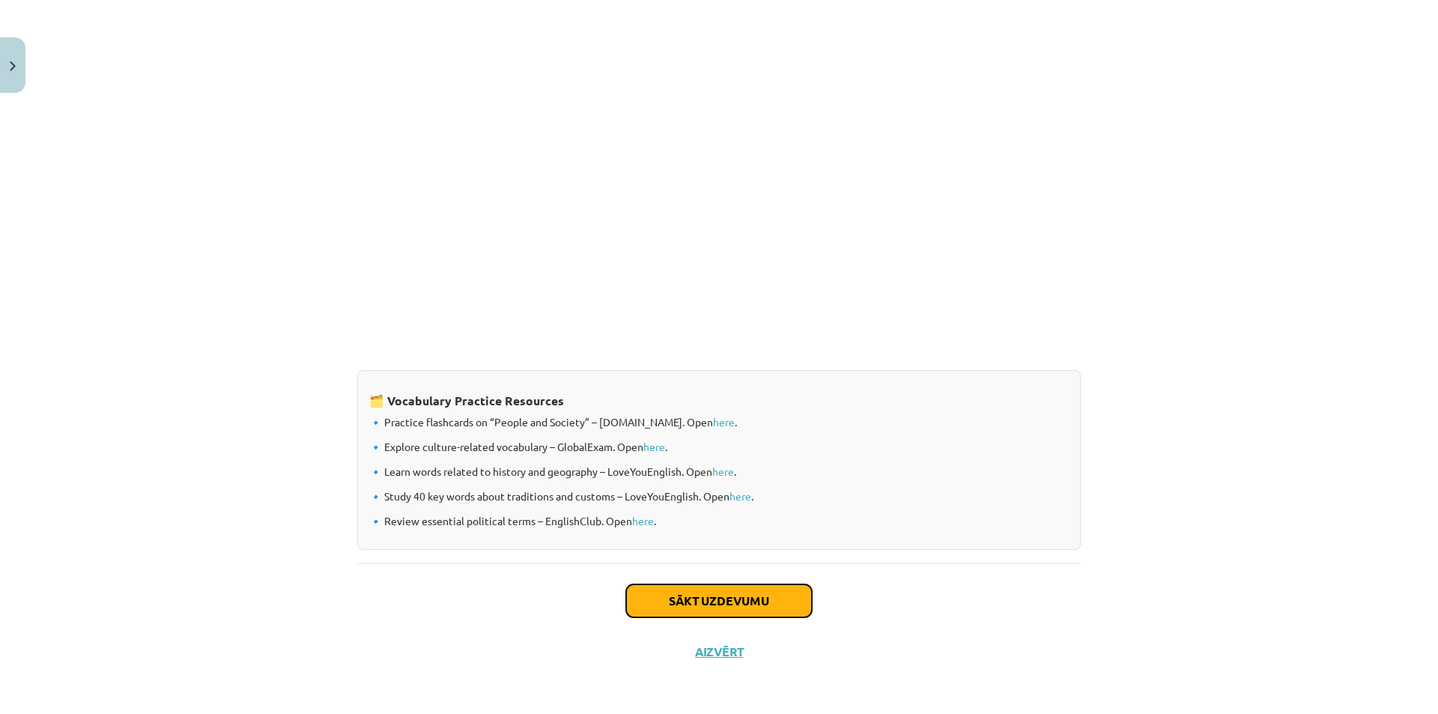
click at [756, 602] on button "Sākt uzdevumu" at bounding box center [719, 600] width 186 height 33
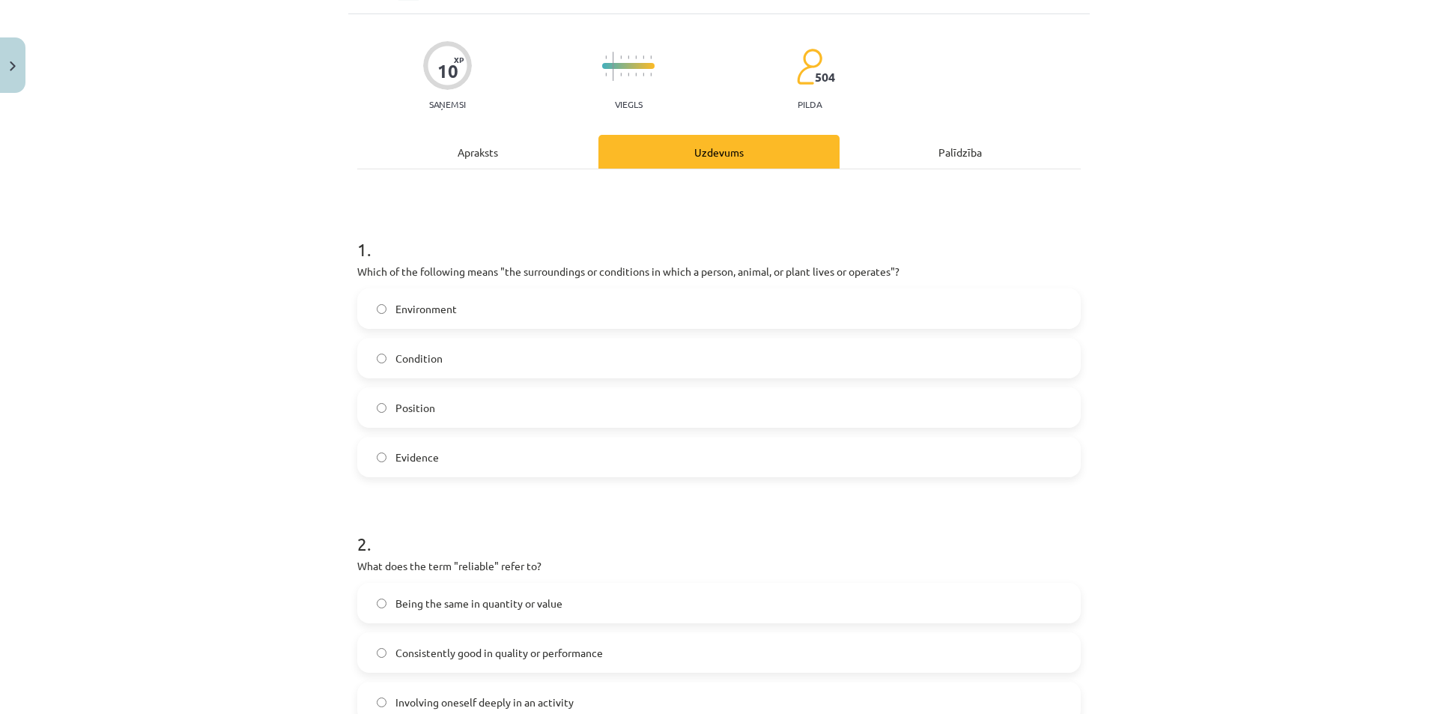
scroll to position [112, 0]
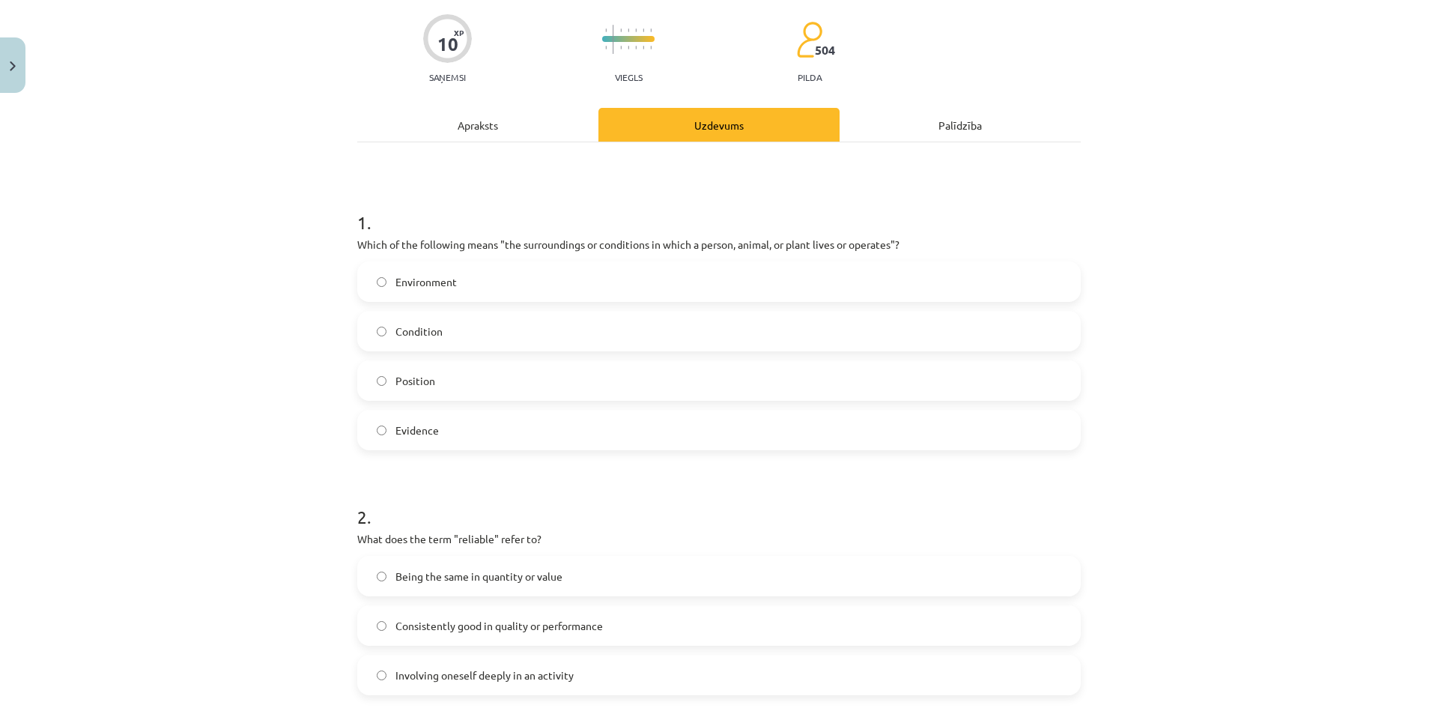
click at [520, 288] on label "Environment" at bounding box center [719, 281] width 720 height 37
click at [528, 118] on div "Apraksts" at bounding box center [477, 125] width 241 height 34
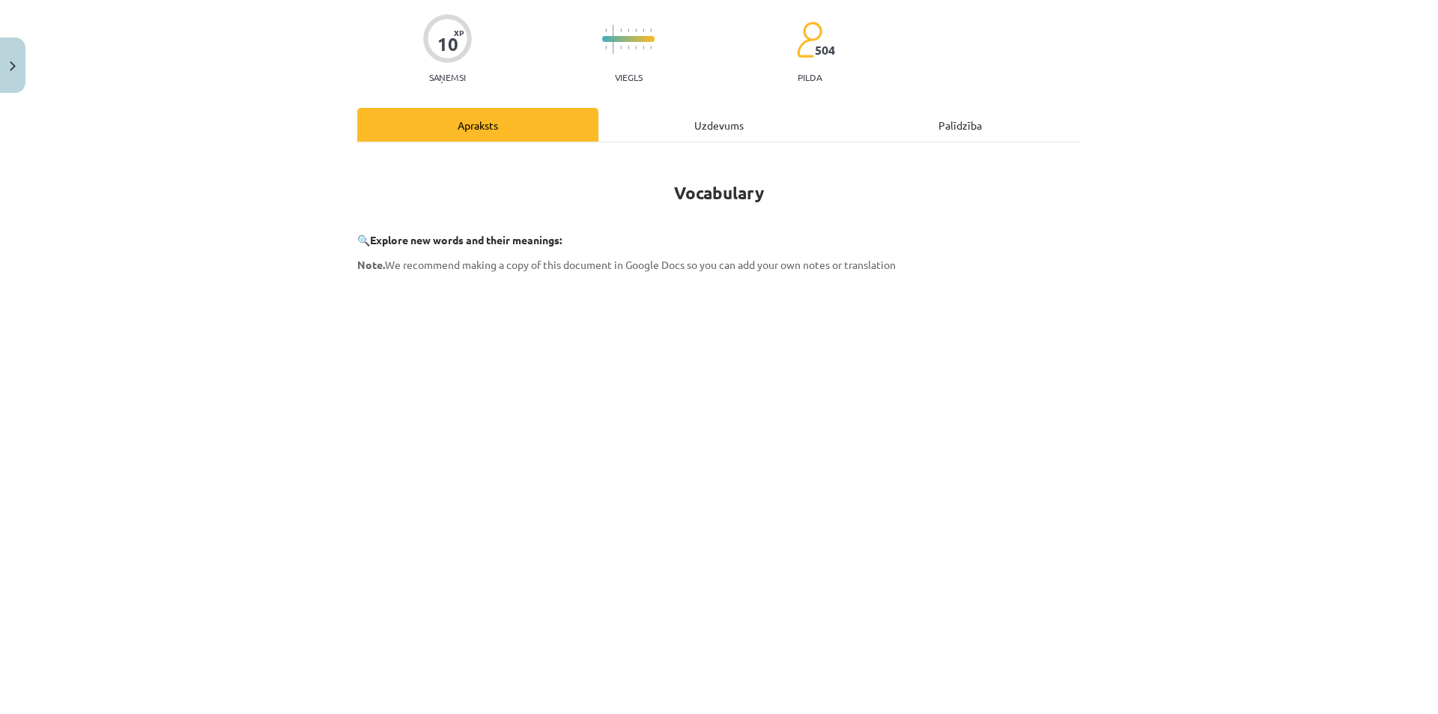
click at [677, 123] on div "Uzdevums" at bounding box center [718, 125] width 241 height 34
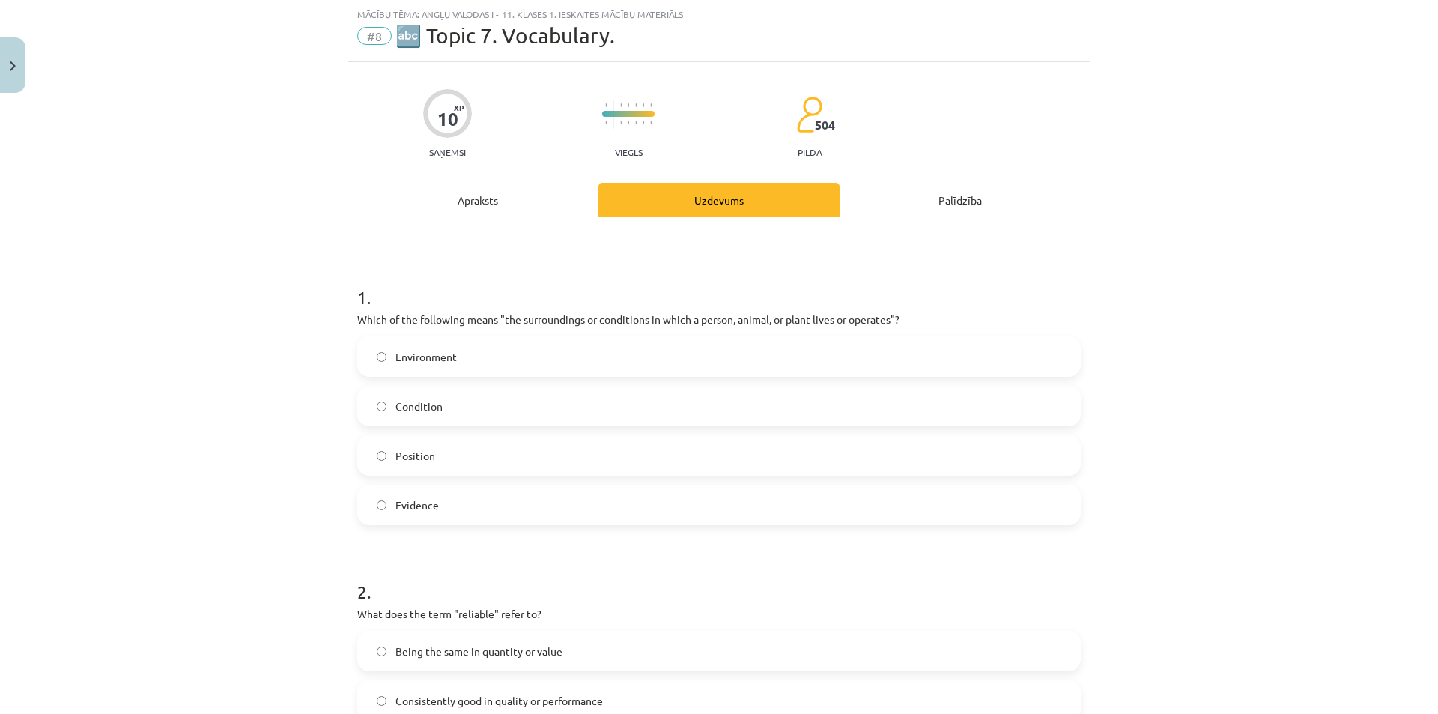
scroll to position [337, 0]
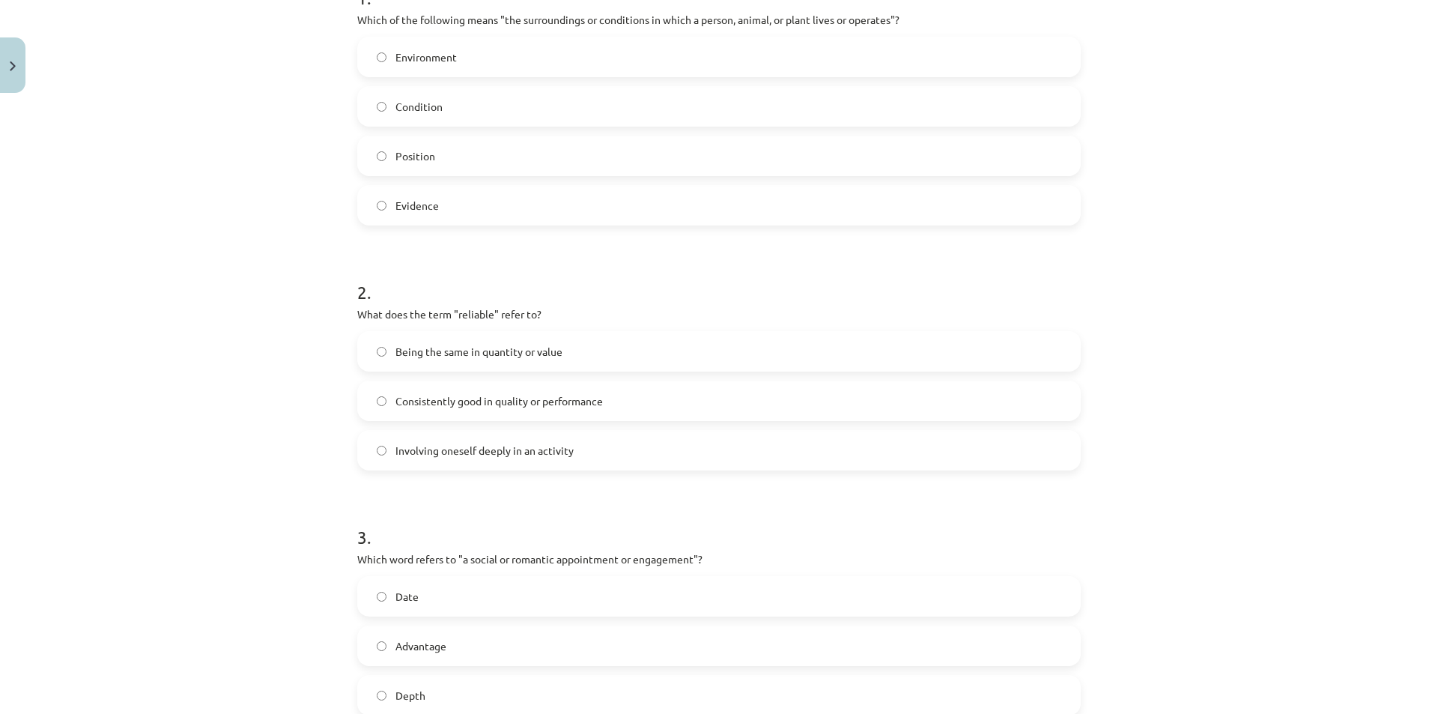
click at [415, 393] on span "Consistently good in quality or performance" at bounding box center [498, 401] width 207 height 16
click at [395, 344] on span "Being the same in quantity or value" at bounding box center [478, 352] width 167 height 16
click at [405, 389] on label "Consistently good in quality or performance" at bounding box center [719, 400] width 720 height 37
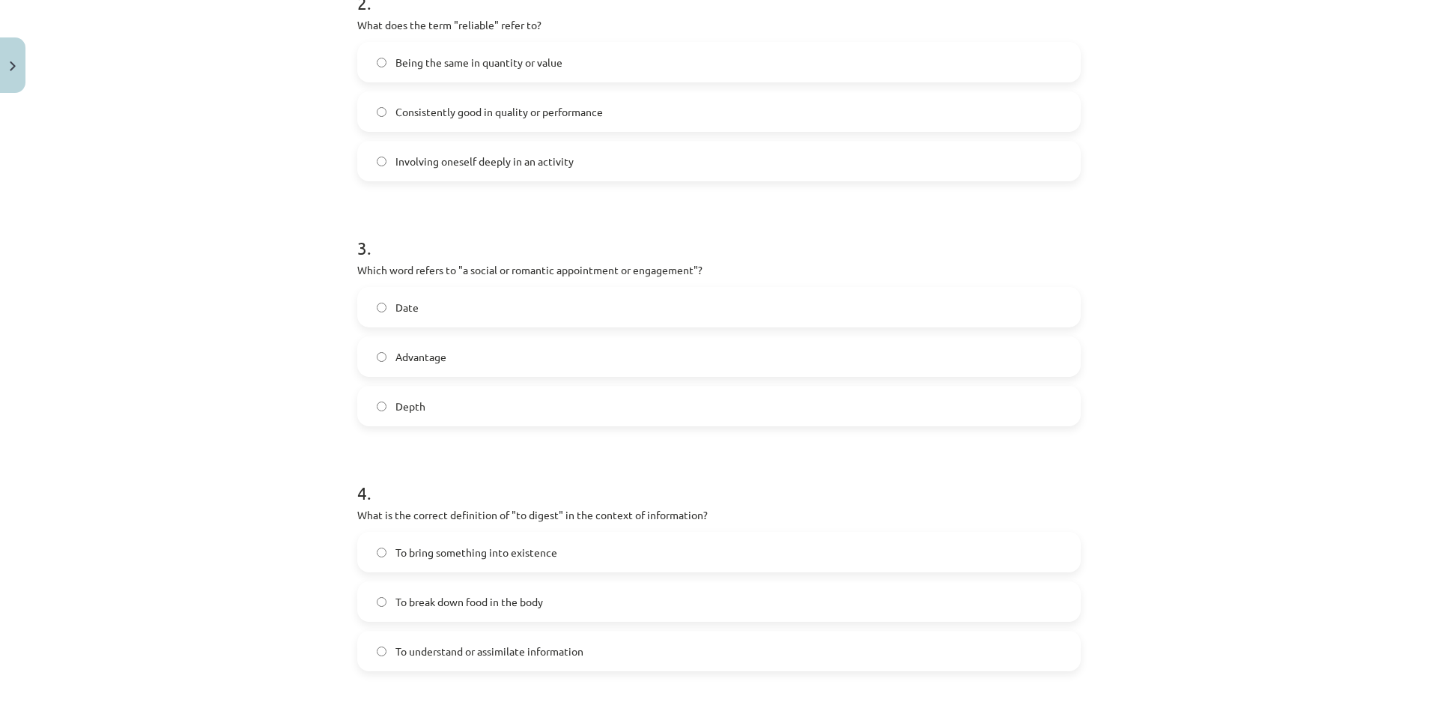
scroll to position [636, 0]
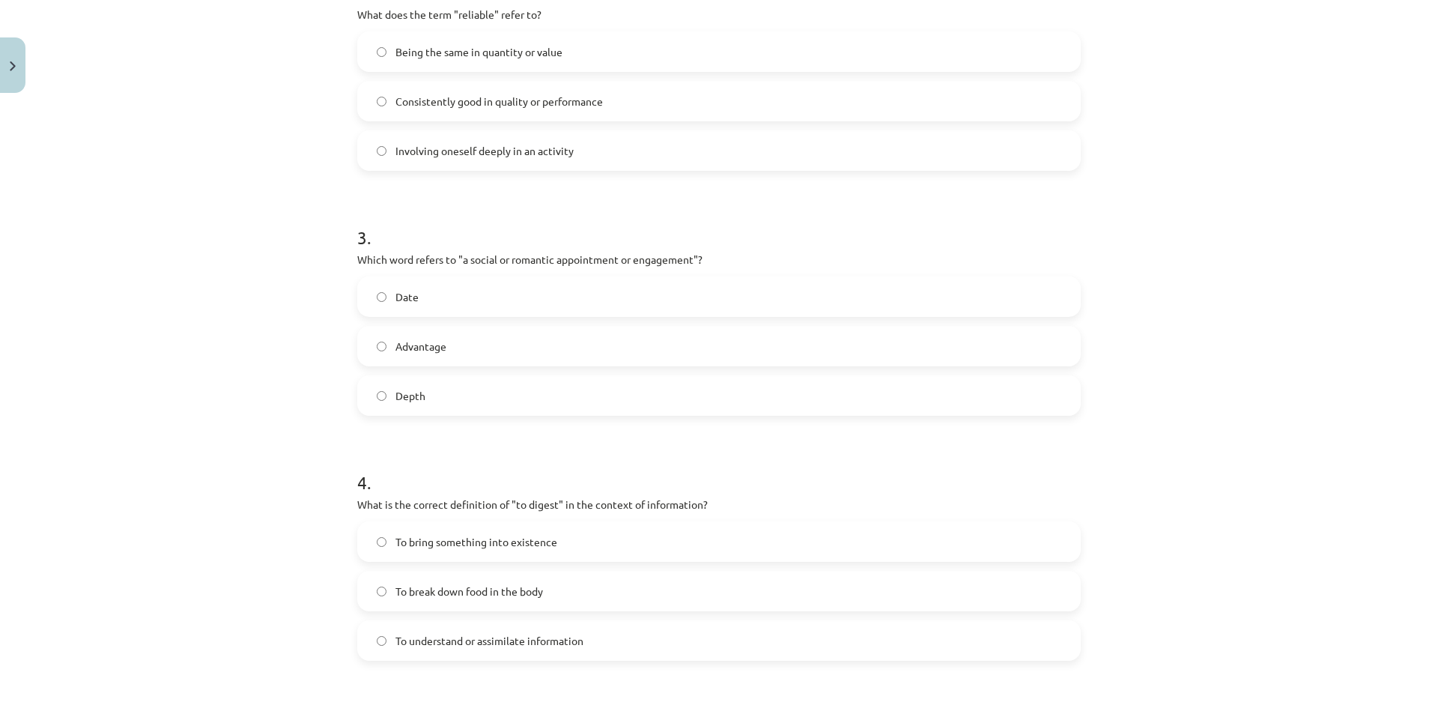
click at [395, 291] on span "Date" at bounding box center [406, 297] width 23 height 16
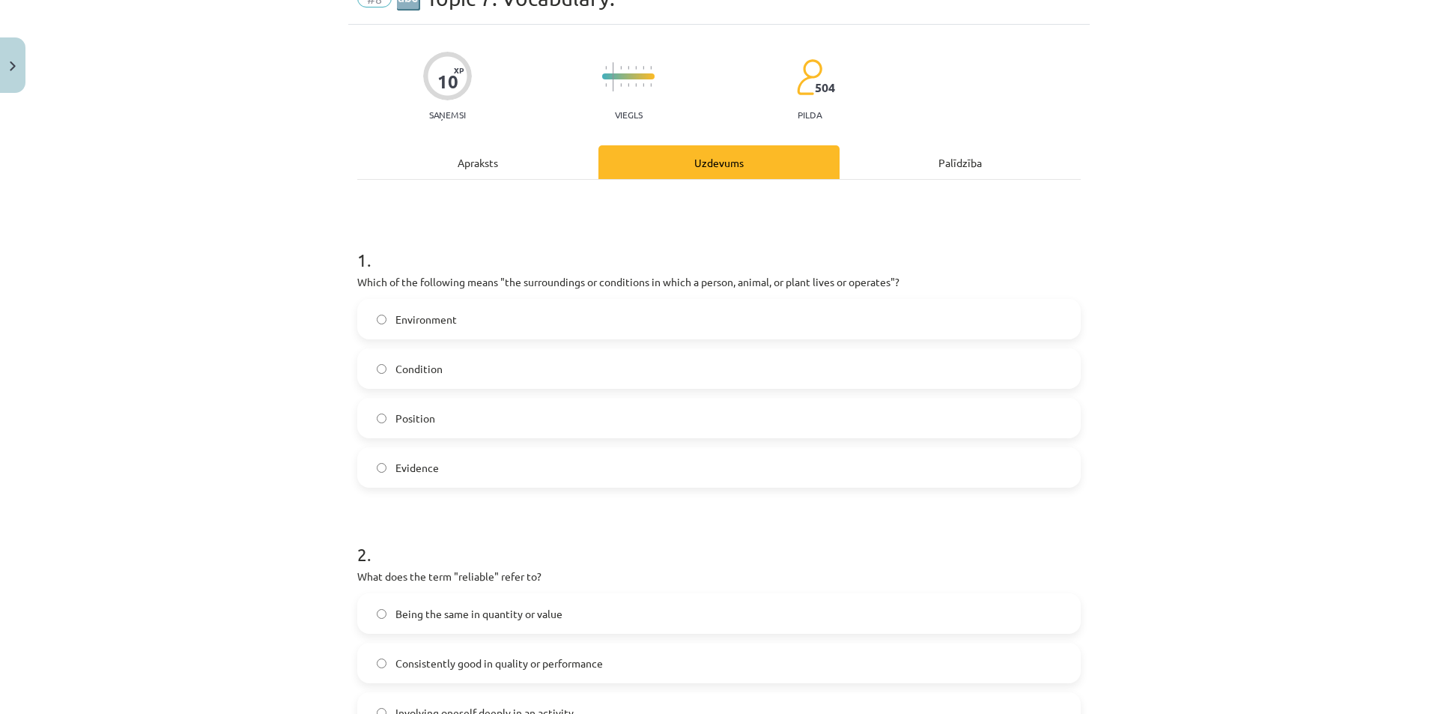
scroll to position [37, 0]
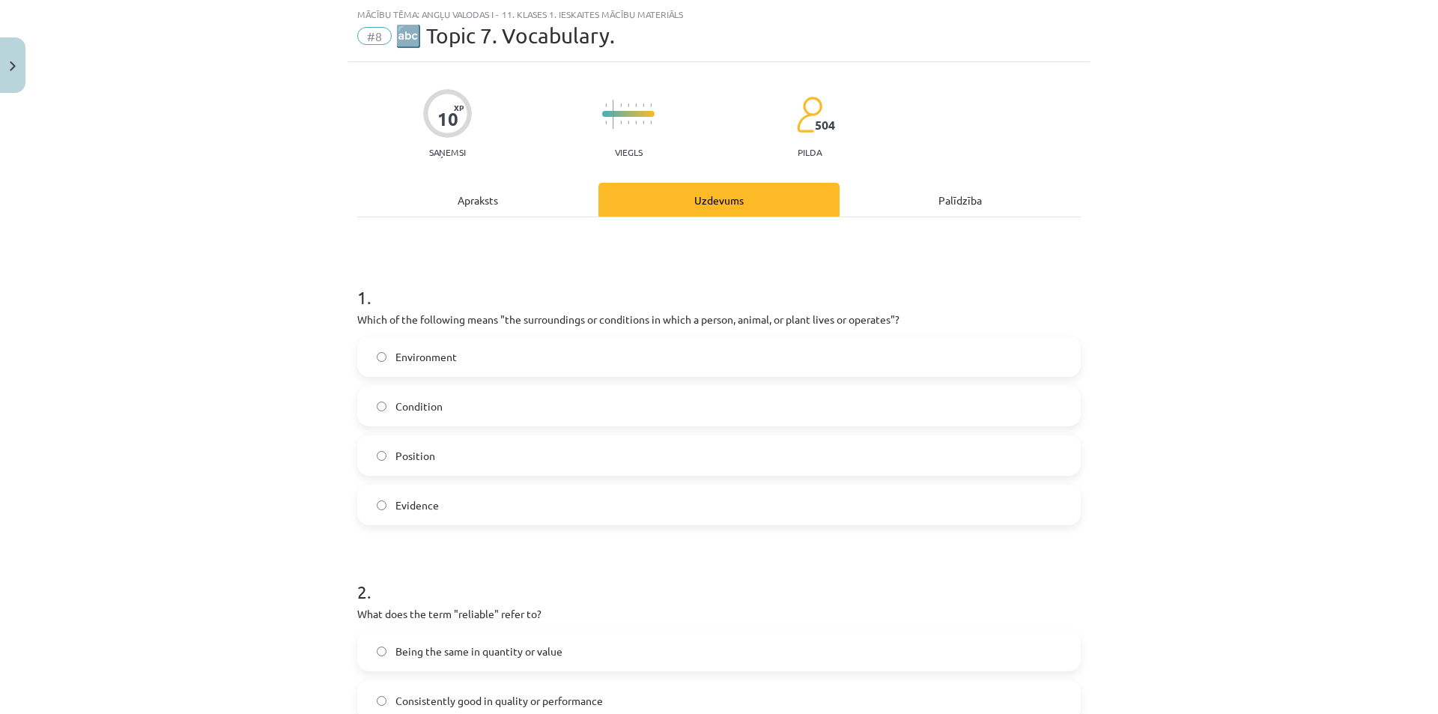
click at [478, 202] on div "Apraksts" at bounding box center [477, 200] width 241 height 34
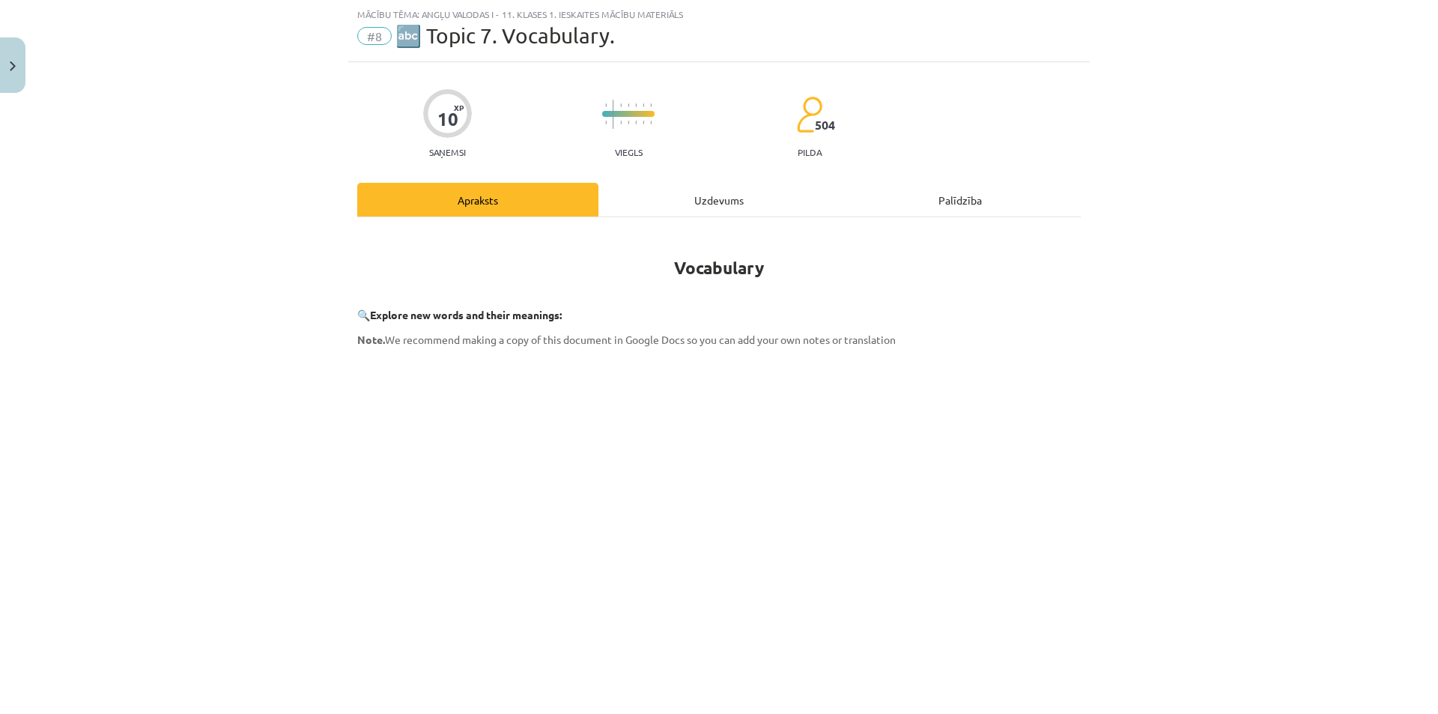
click at [726, 189] on div "Uzdevums" at bounding box center [718, 200] width 241 height 34
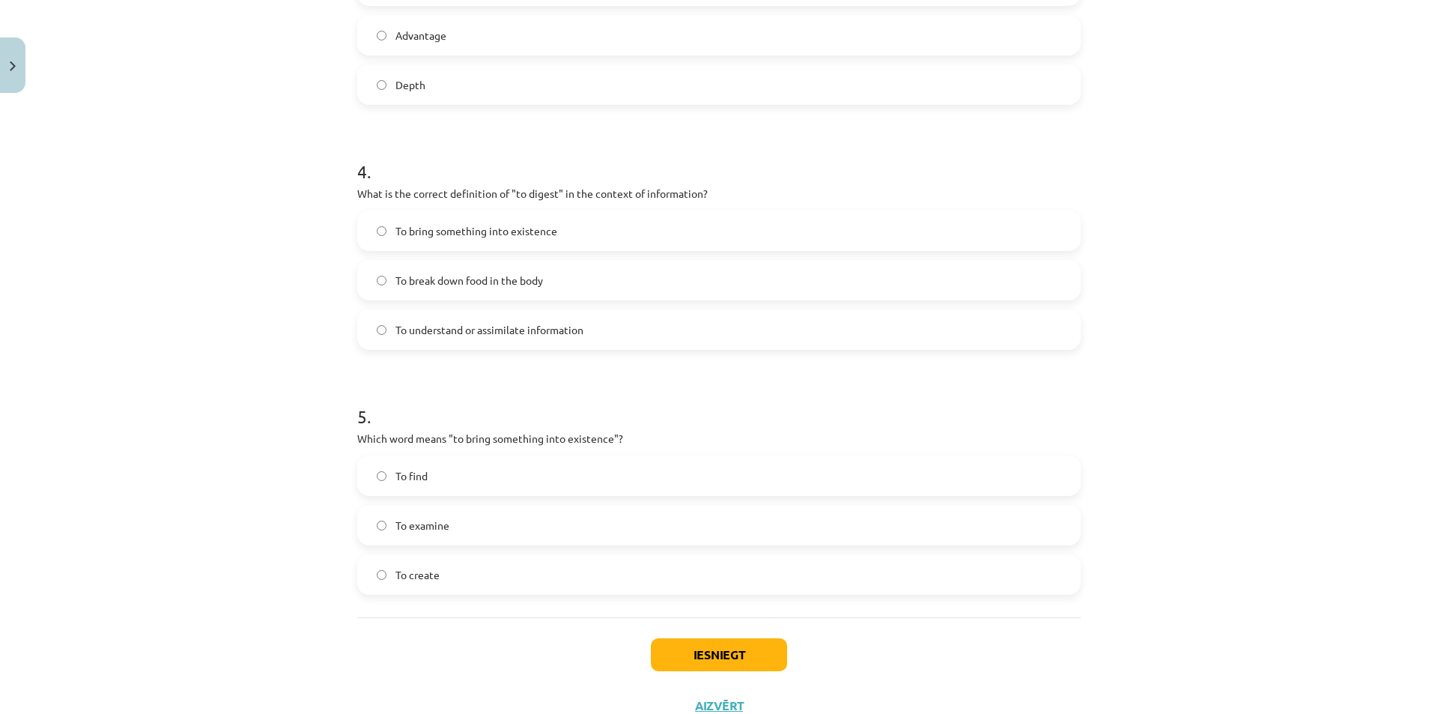
scroll to position [927, 0]
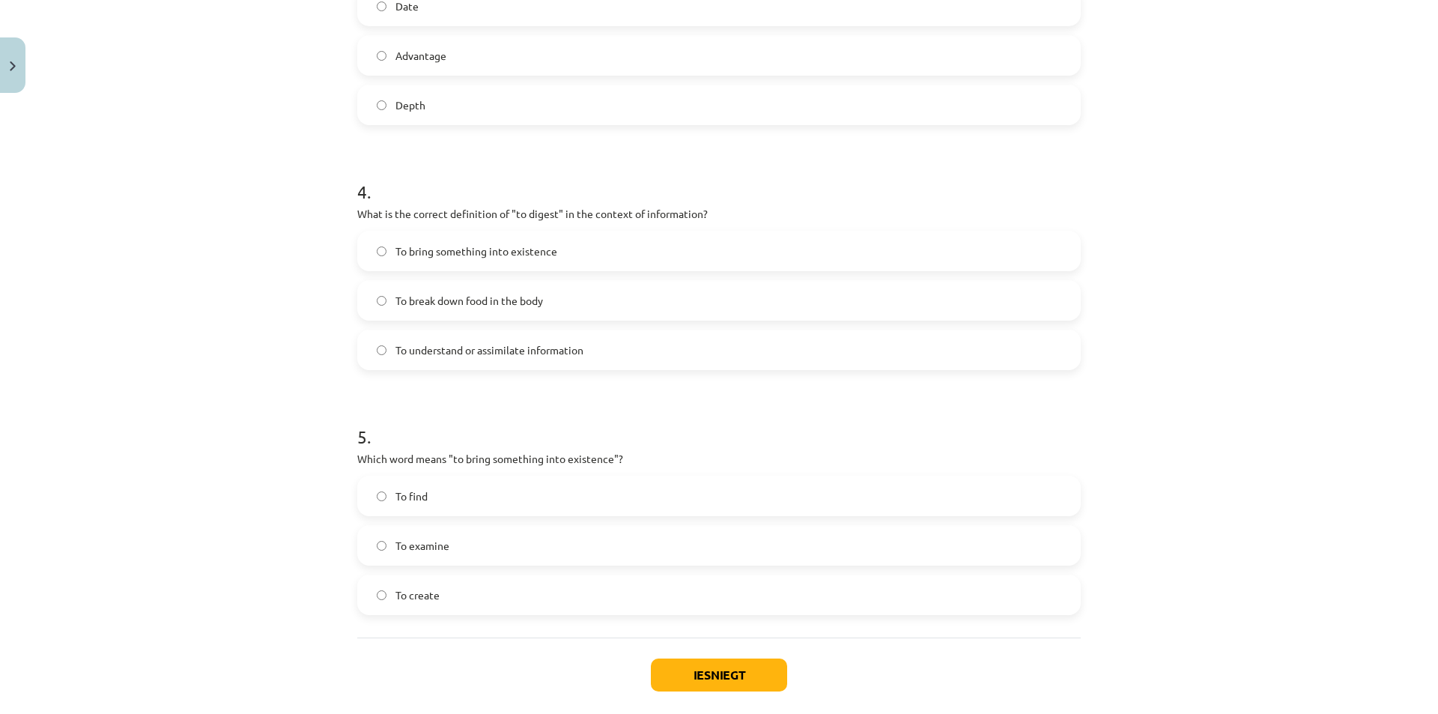
click at [395, 302] on span "To break down food in the body" at bounding box center [469, 301] width 148 height 16
click at [395, 347] on span "To understand or assimilate information" at bounding box center [489, 350] width 188 height 16
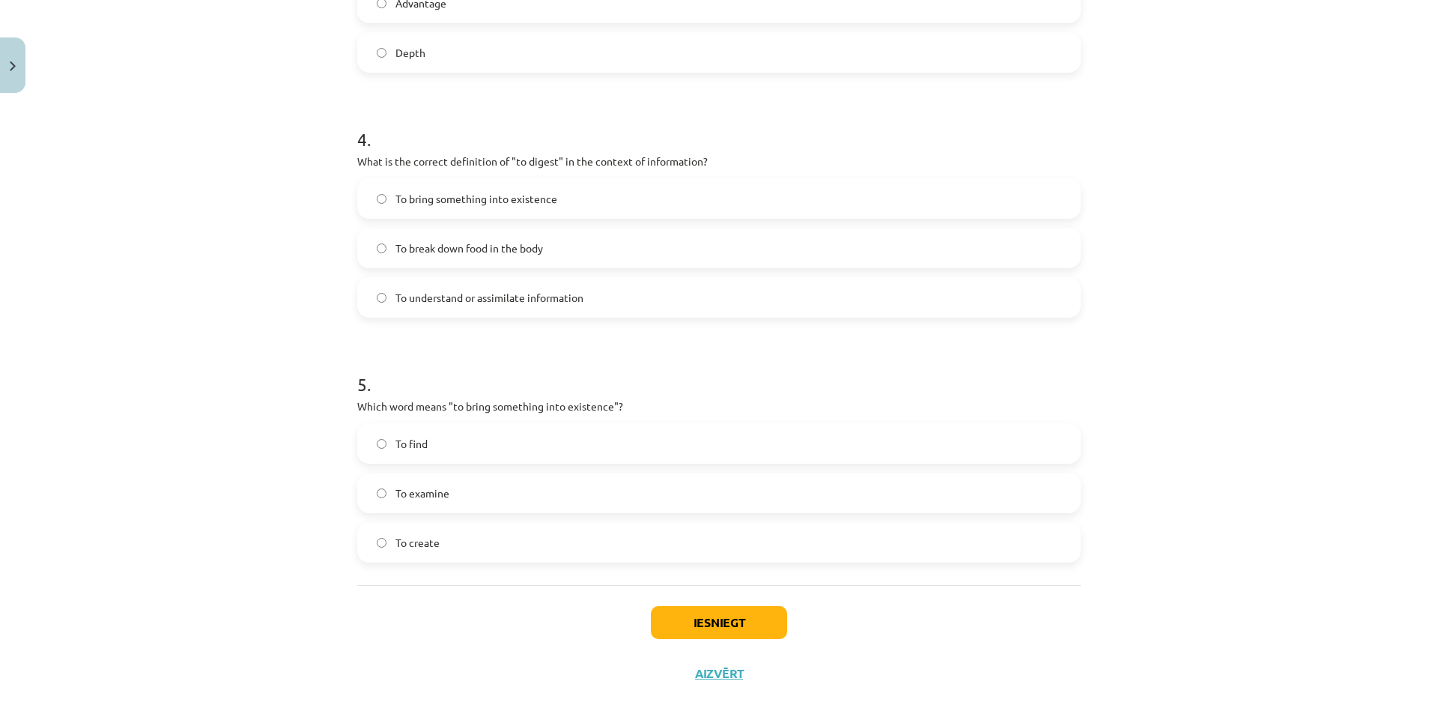
scroll to position [1002, 0]
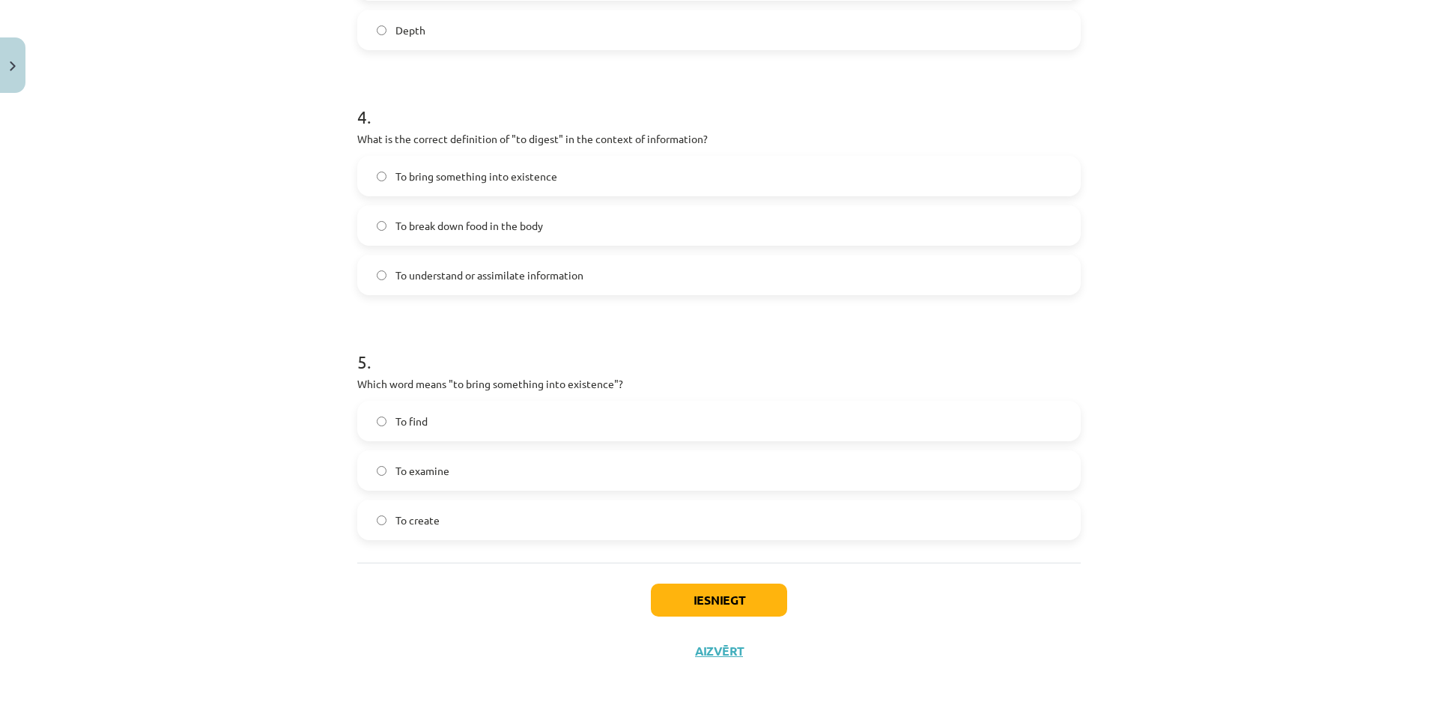
click at [452, 514] on label "To create" at bounding box center [719, 519] width 720 height 37
click at [687, 602] on button "Iesniegt" at bounding box center [719, 599] width 136 height 33
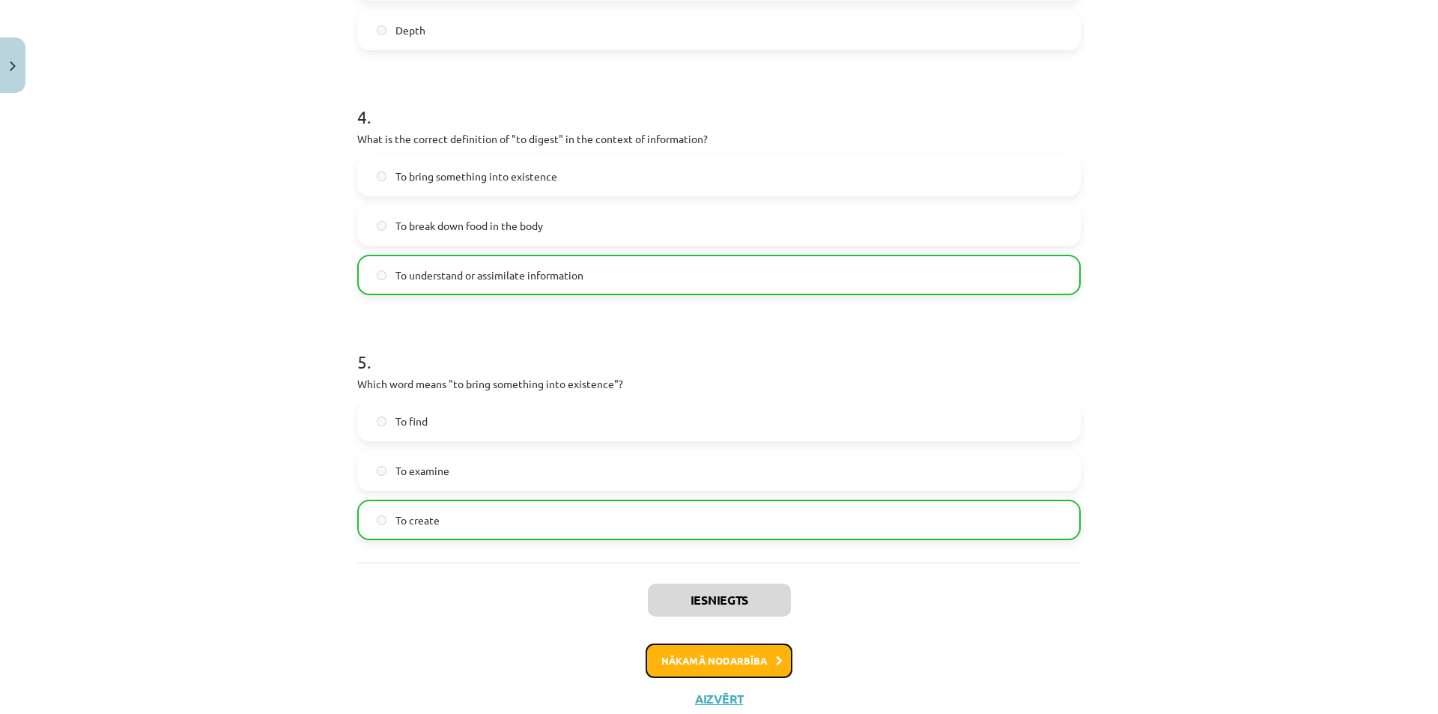
click at [695, 651] on button "Nākamā nodarbība" at bounding box center [718, 660] width 147 height 34
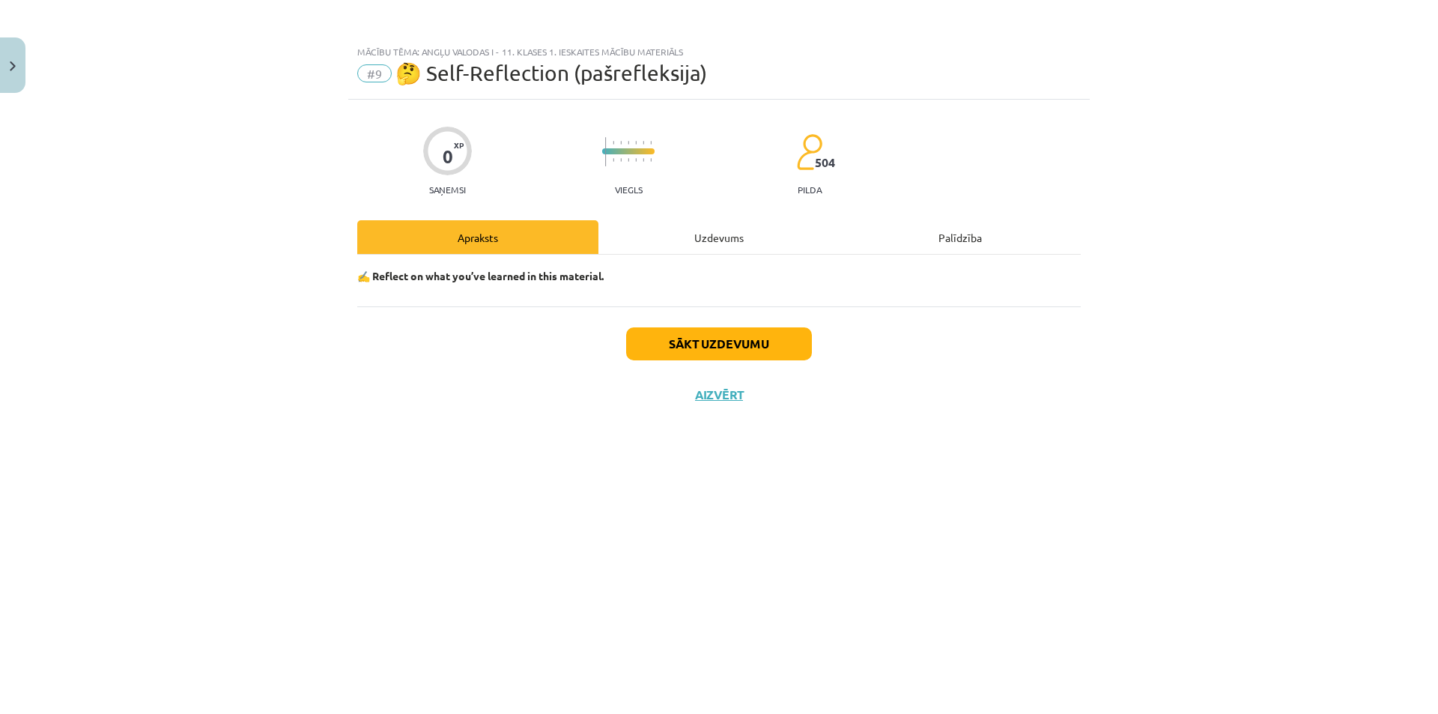
scroll to position [0, 0]
click at [713, 395] on button "Aizvērt" at bounding box center [718, 394] width 57 height 15
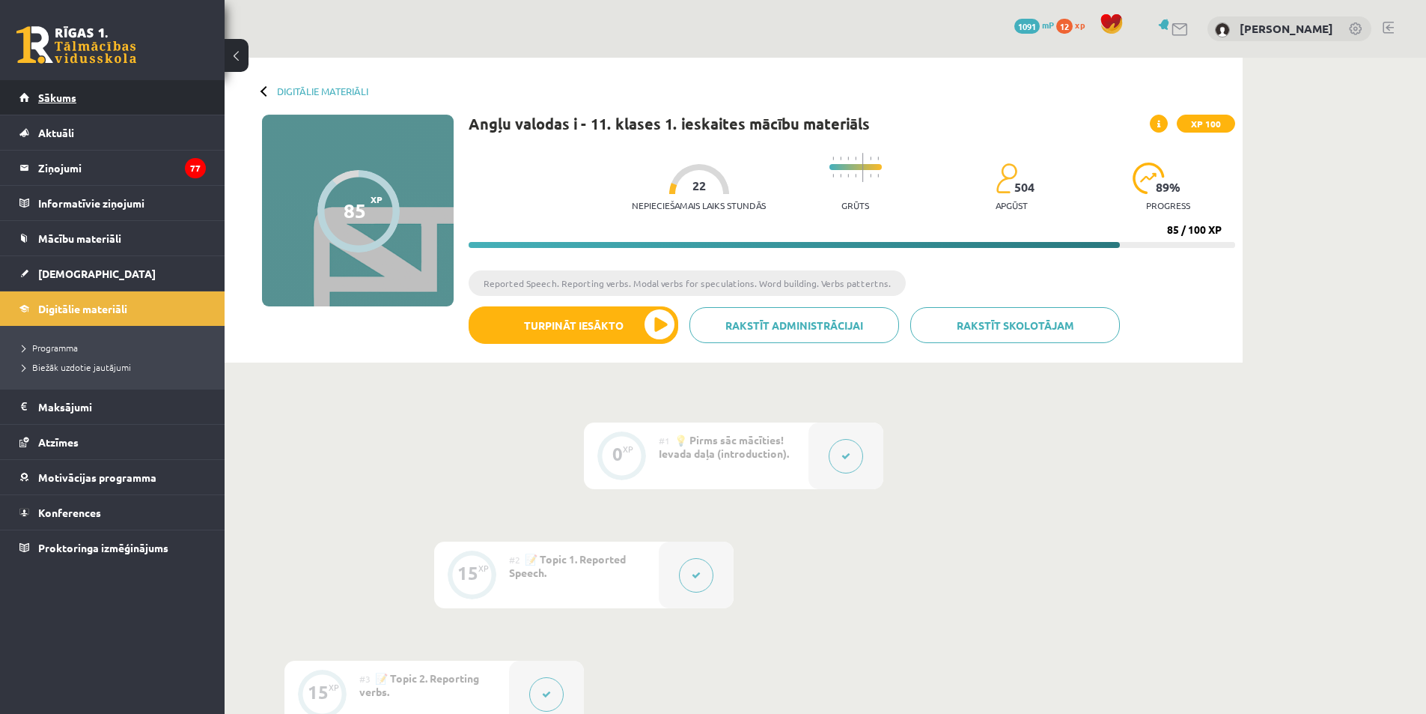
click at [69, 89] on link "Sākums" at bounding box center [112, 97] width 186 height 34
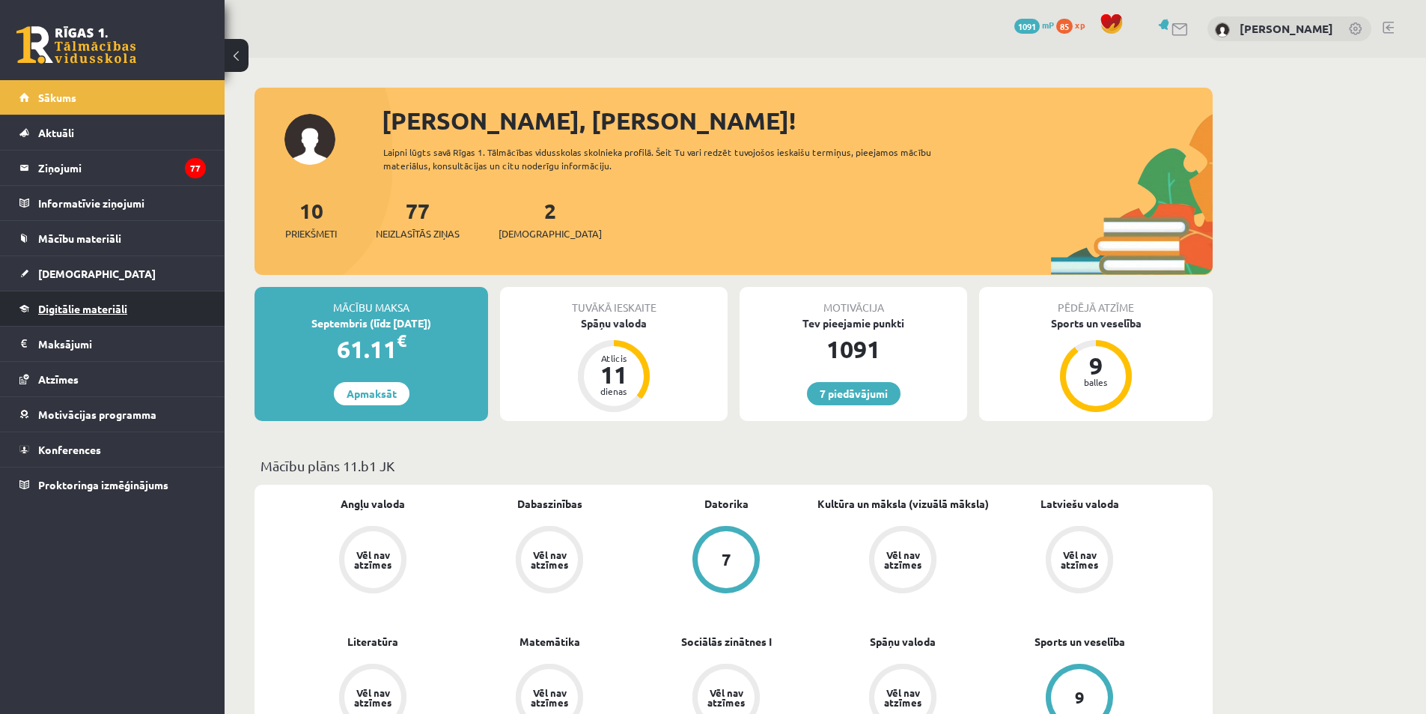
click at [83, 309] on span "Digitālie materiāli" at bounding box center [82, 308] width 89 height 13
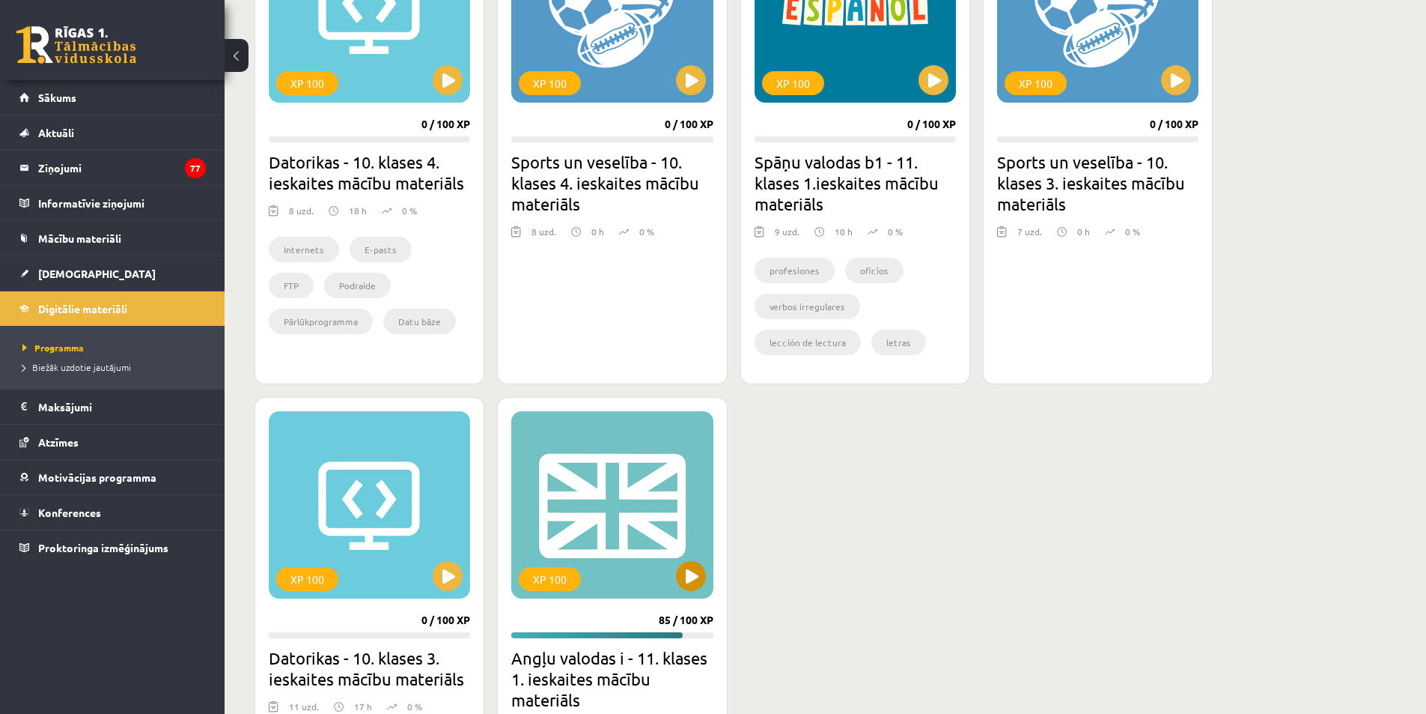
scroll to position [599, 0]
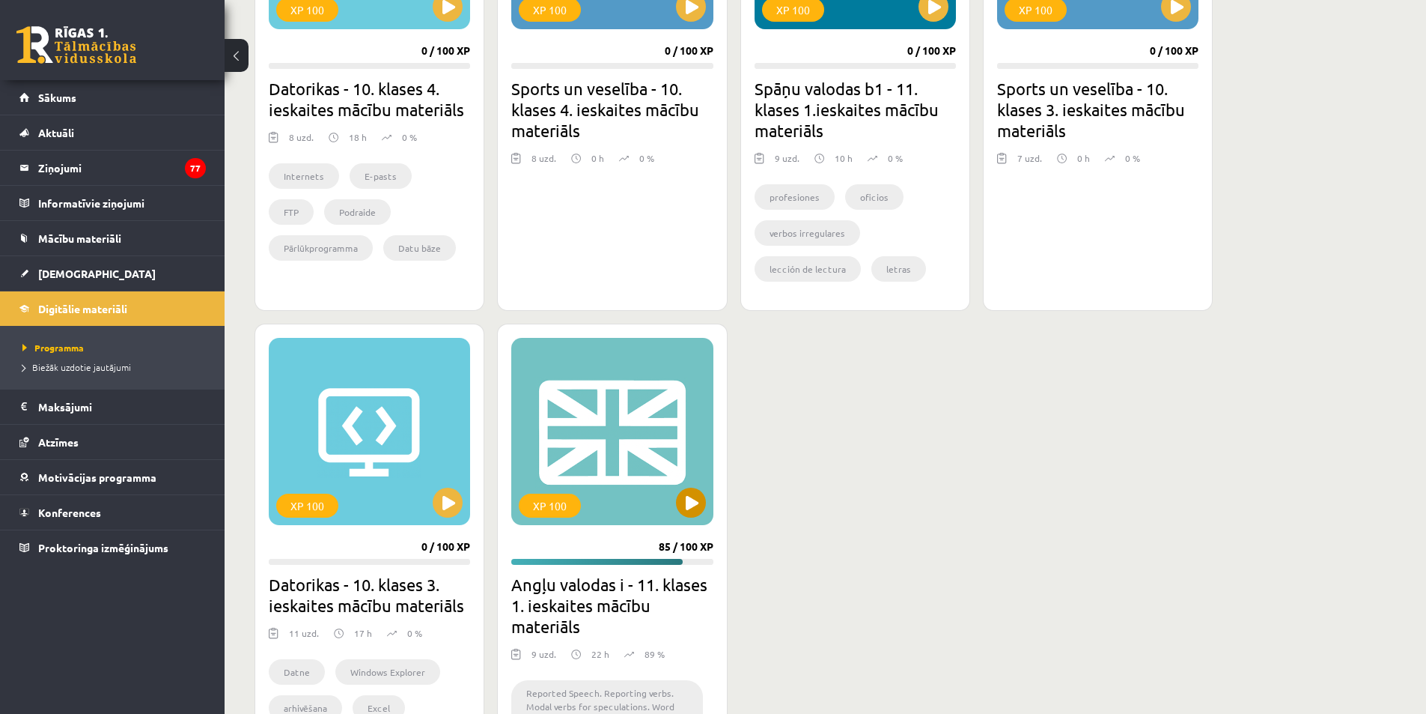
click at [708, 495] on div "XP 100" at bounding box center [611, 431] width 201 height 187
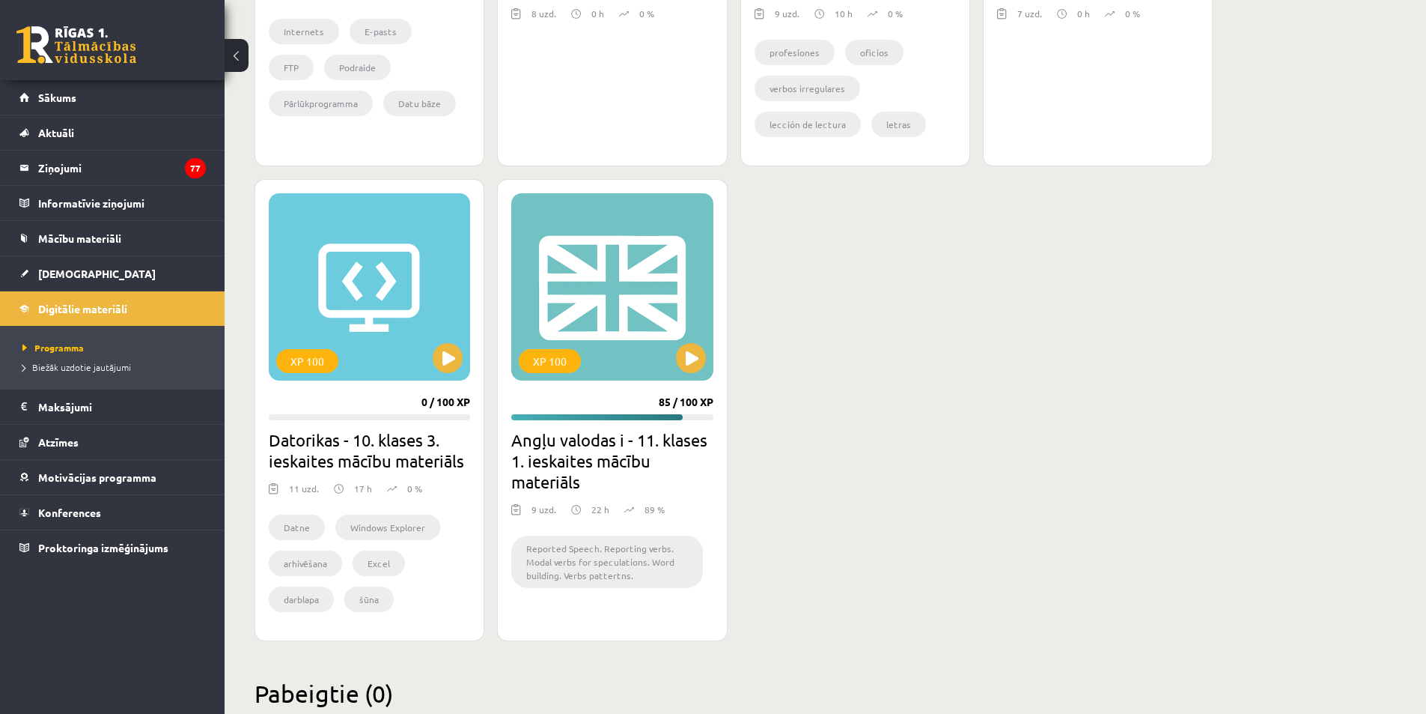
scroll to position [749, 0]
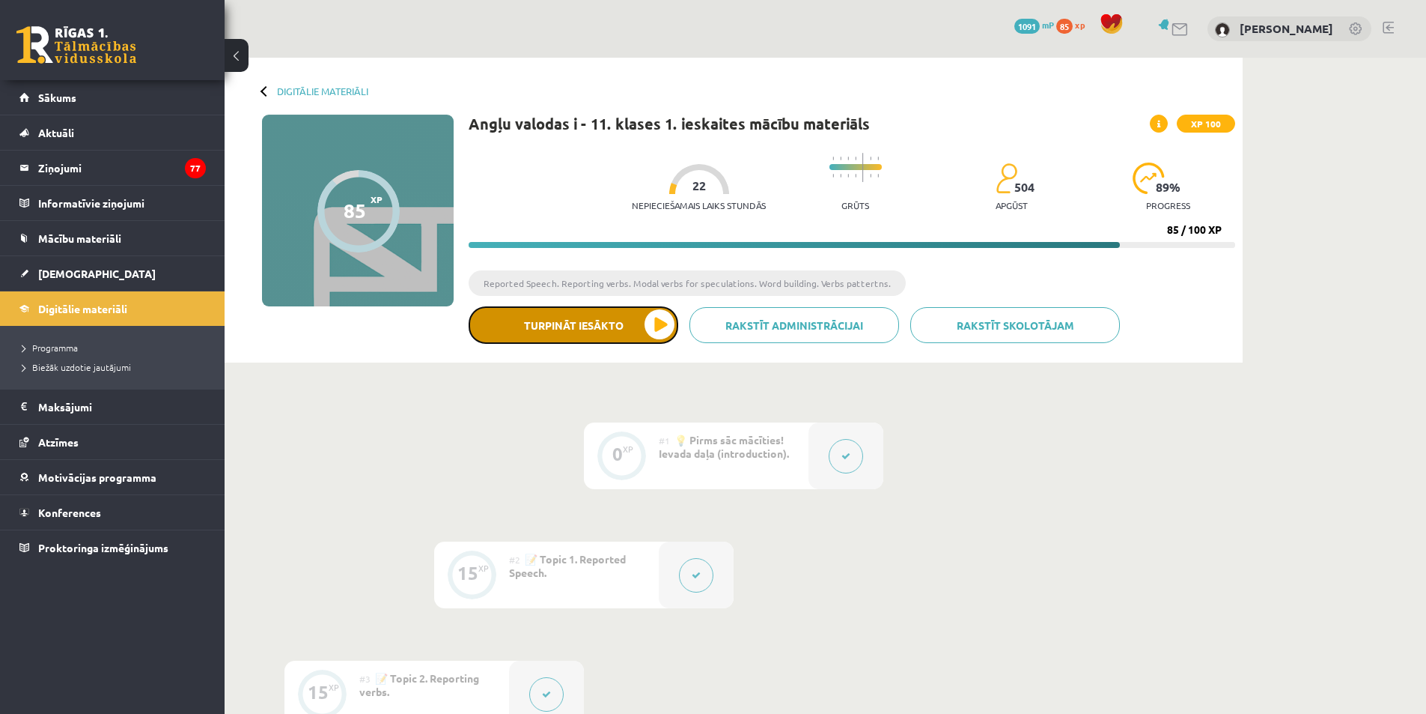
click at [643, 329] on button "Turpināt iesākto" at bounding box center [574, 324] width 210 height 37
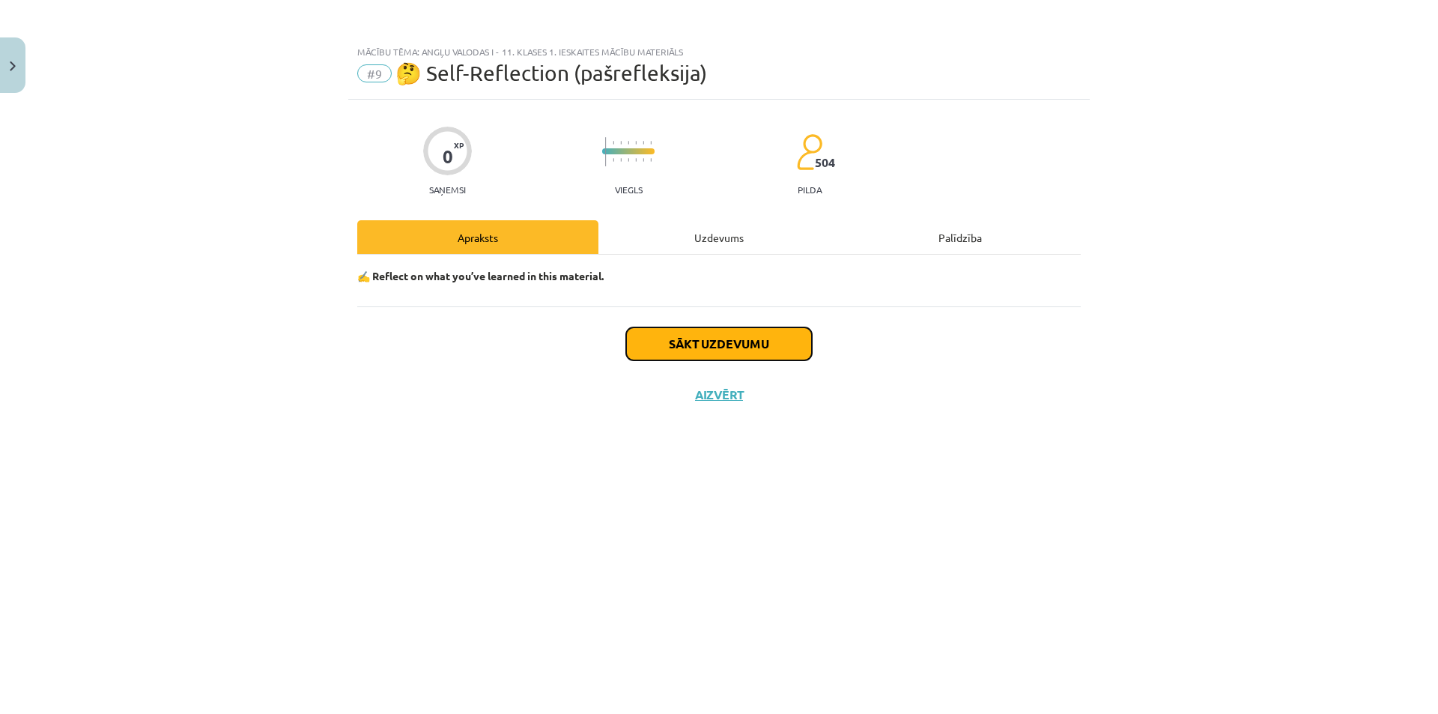
click at [775, 347] on button "Sākt uzdevumu" at bounding box center [719, 343] width 186 height 33
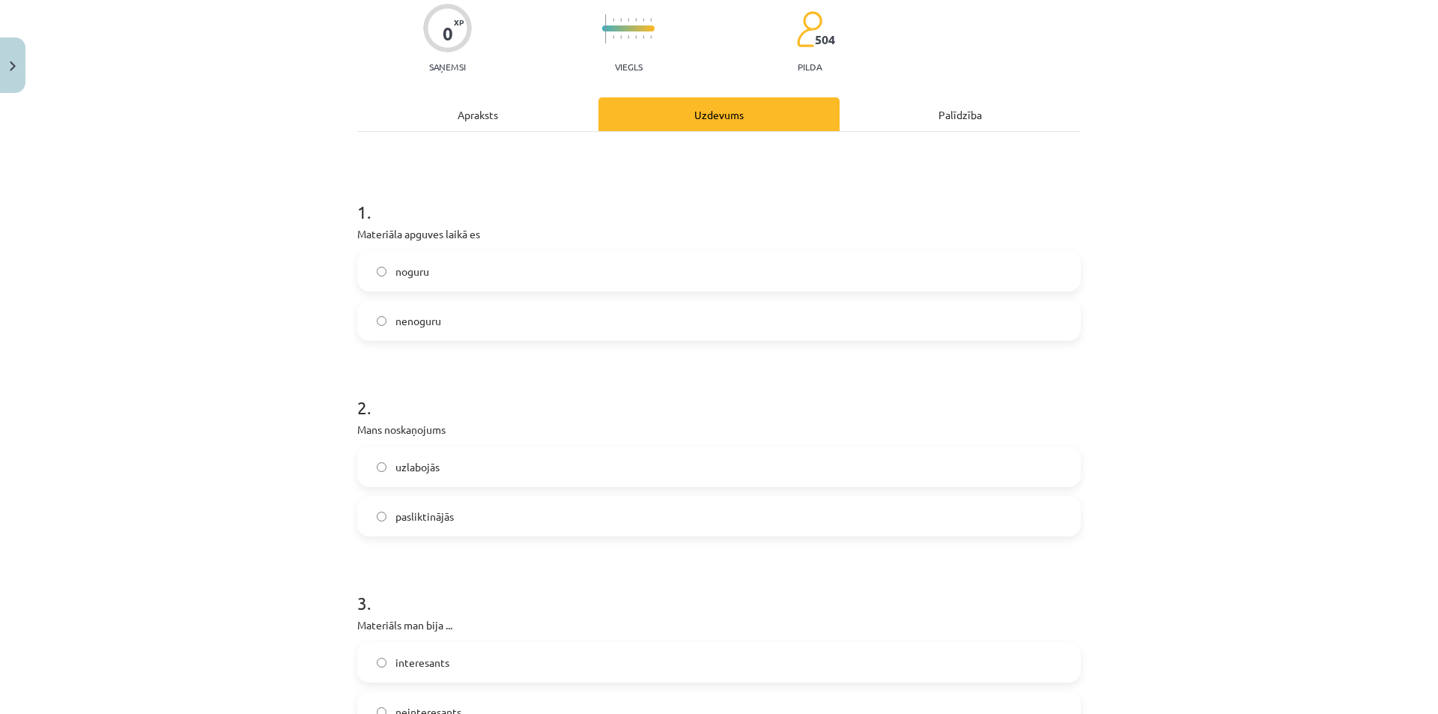
scroll to position [150, 0]
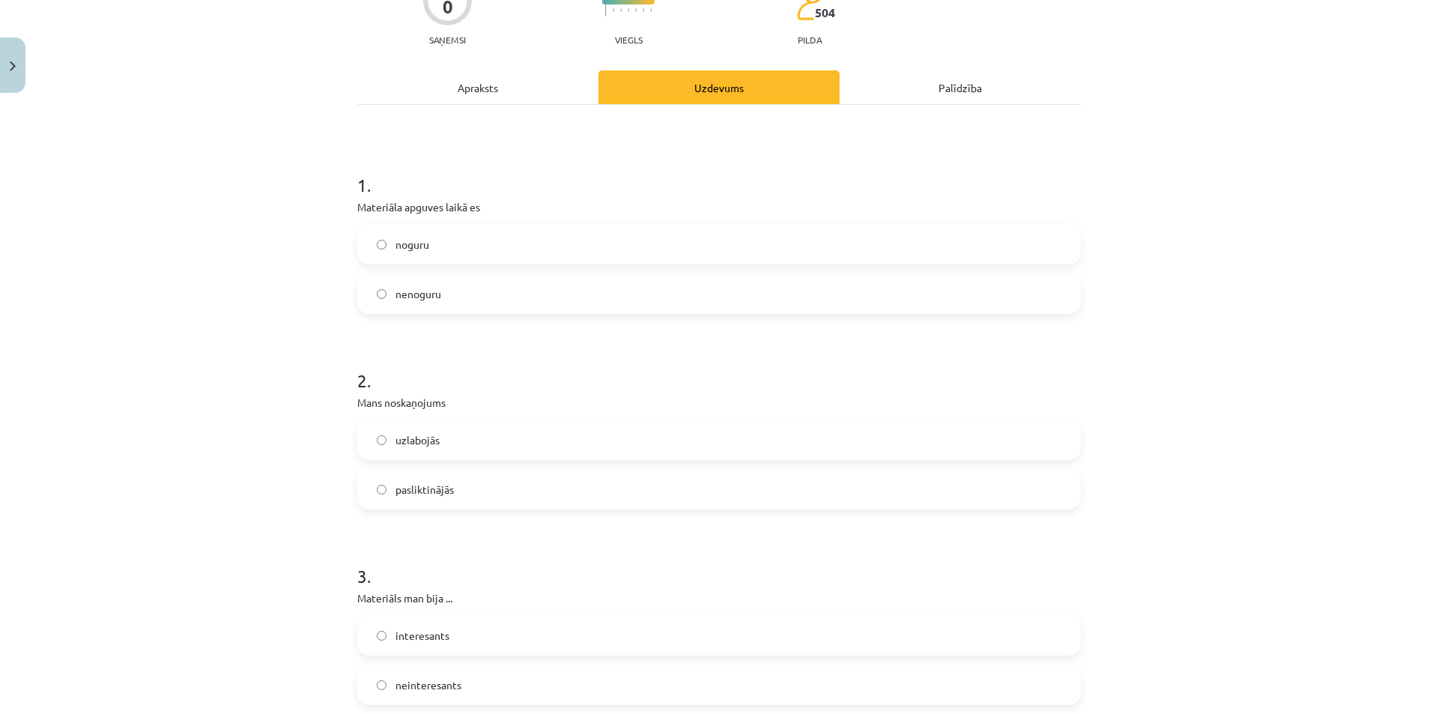
click at [395, 286] on span "nenoguru" at bounding box center [418, 294] width 46 height 16
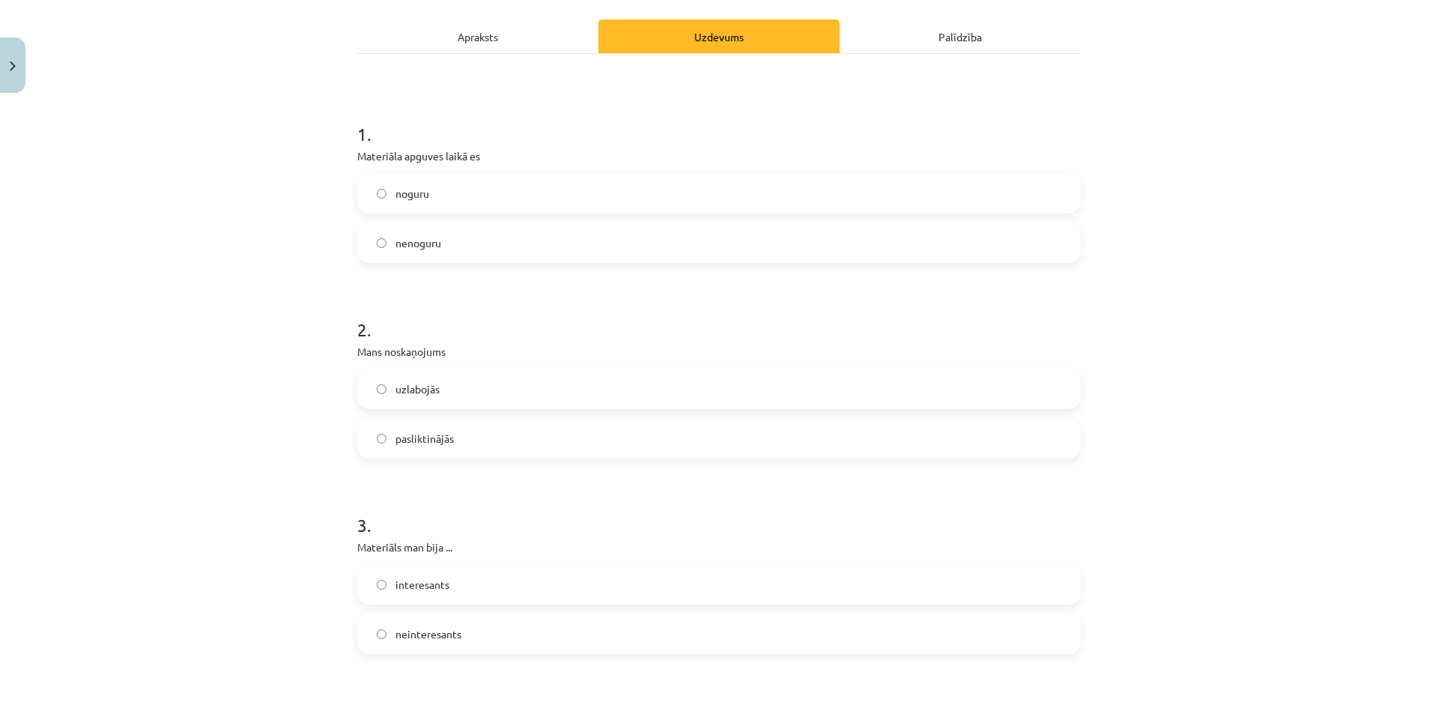
scroll to position [299, 0]
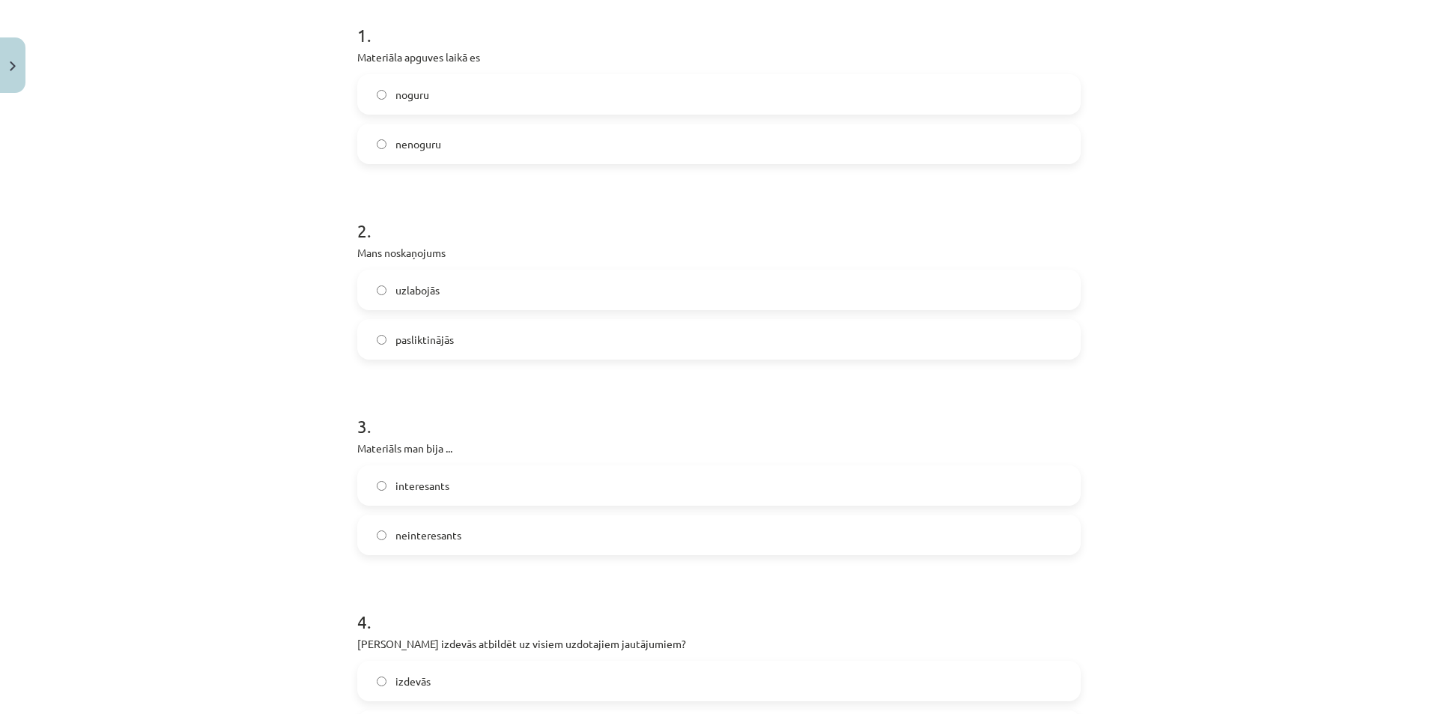
click at [397, 287] on span "uzlabojās" at bounding box center [417, 290] width 44 height 16
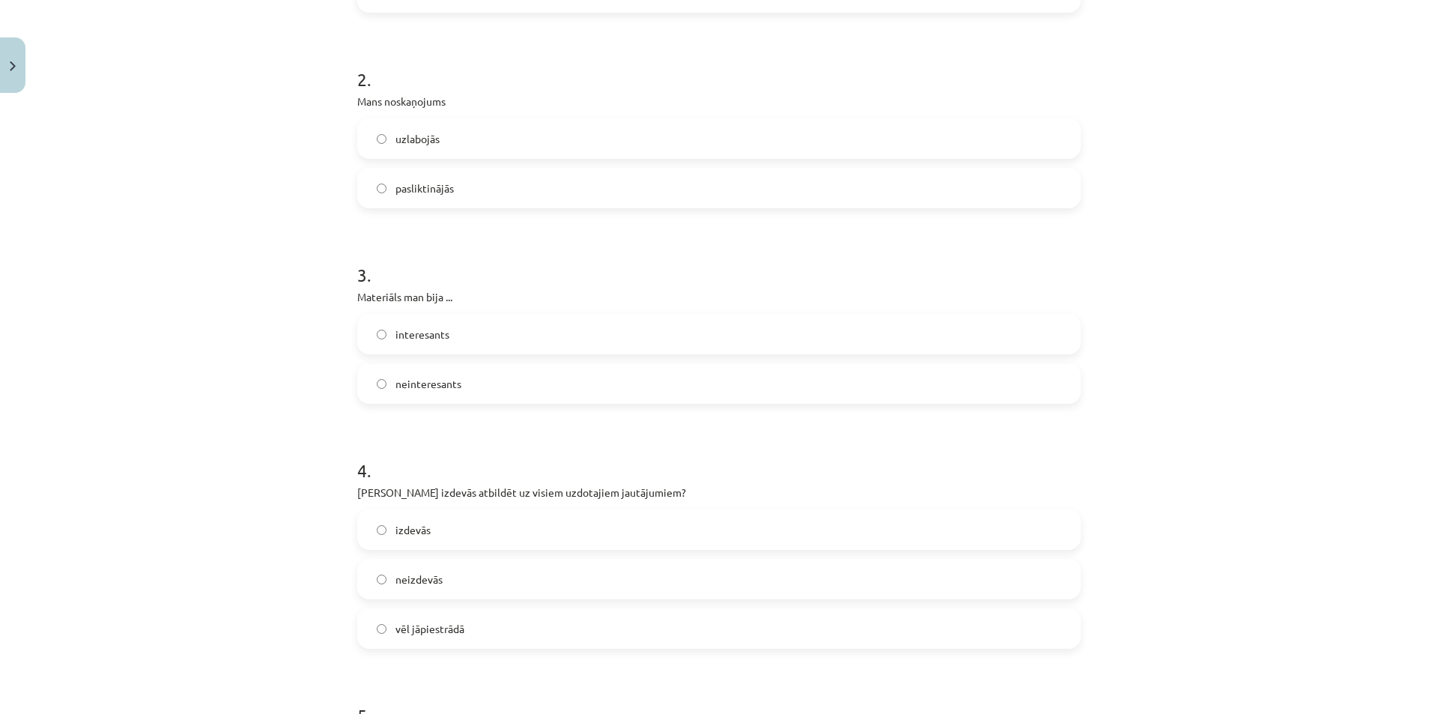
scroll to position [449, 0]
click at [395, 328] on span "interesants" at bounding box center [422, 336] width 54 height 16
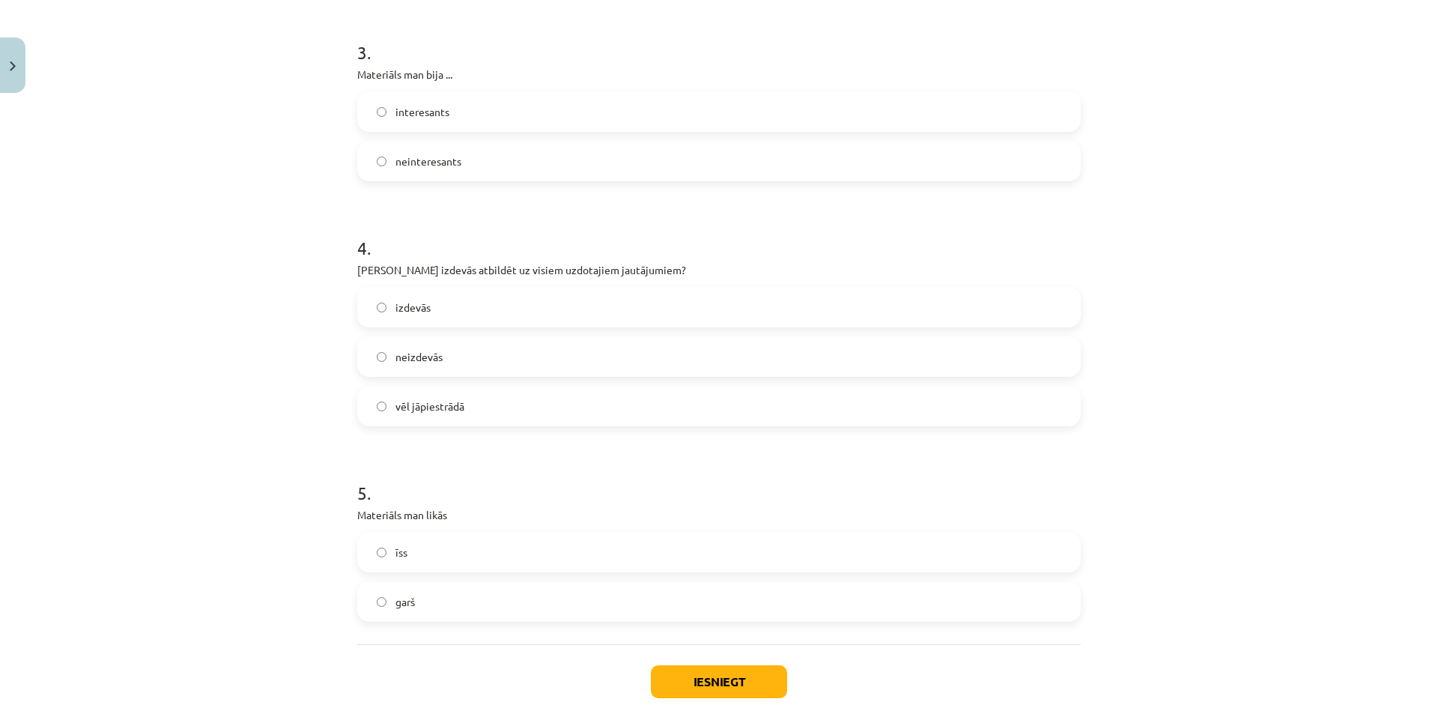
scroll to position [674, 0]
click at [413, 398] on span "vēl jāpiestrādā" at bounding box center [429, 406] width 69 height 16
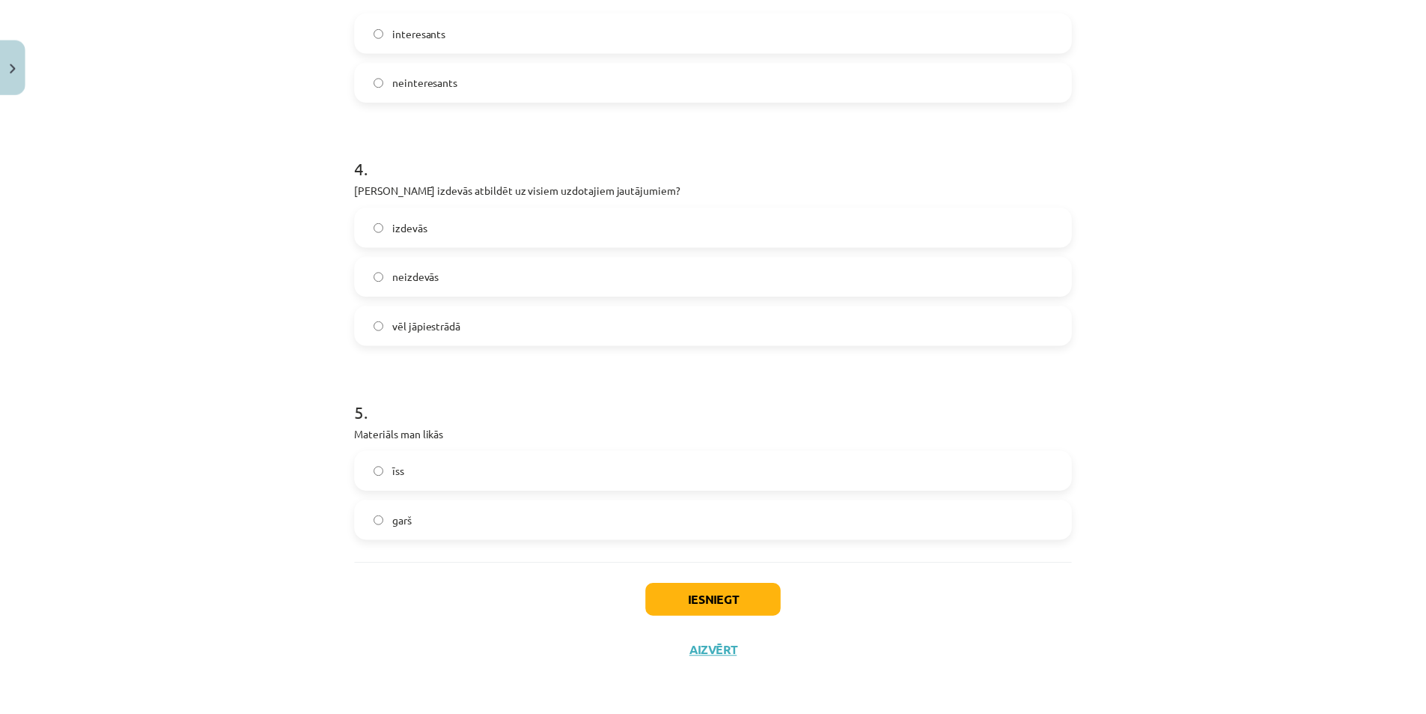
scroll to position [755, 0]
click at [455, 462] on label "īss" at bounding box center [719, 469] width 720 height 37
click at [697, 593] on button "Iesniegt" at bounding box center [719, 599] width 136 height 33
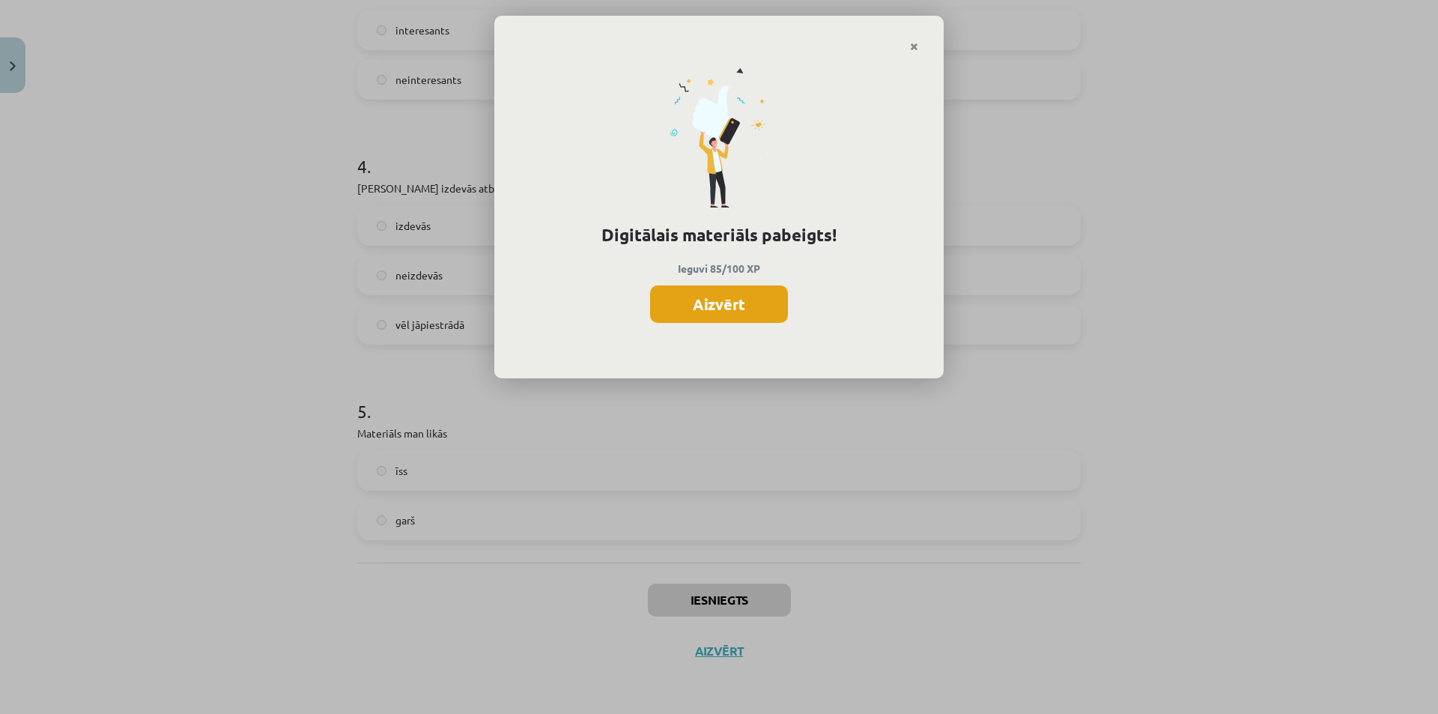
click at [693, 305] on button "Aizvērt" at bounding box center [719, 303] width 138 height 37
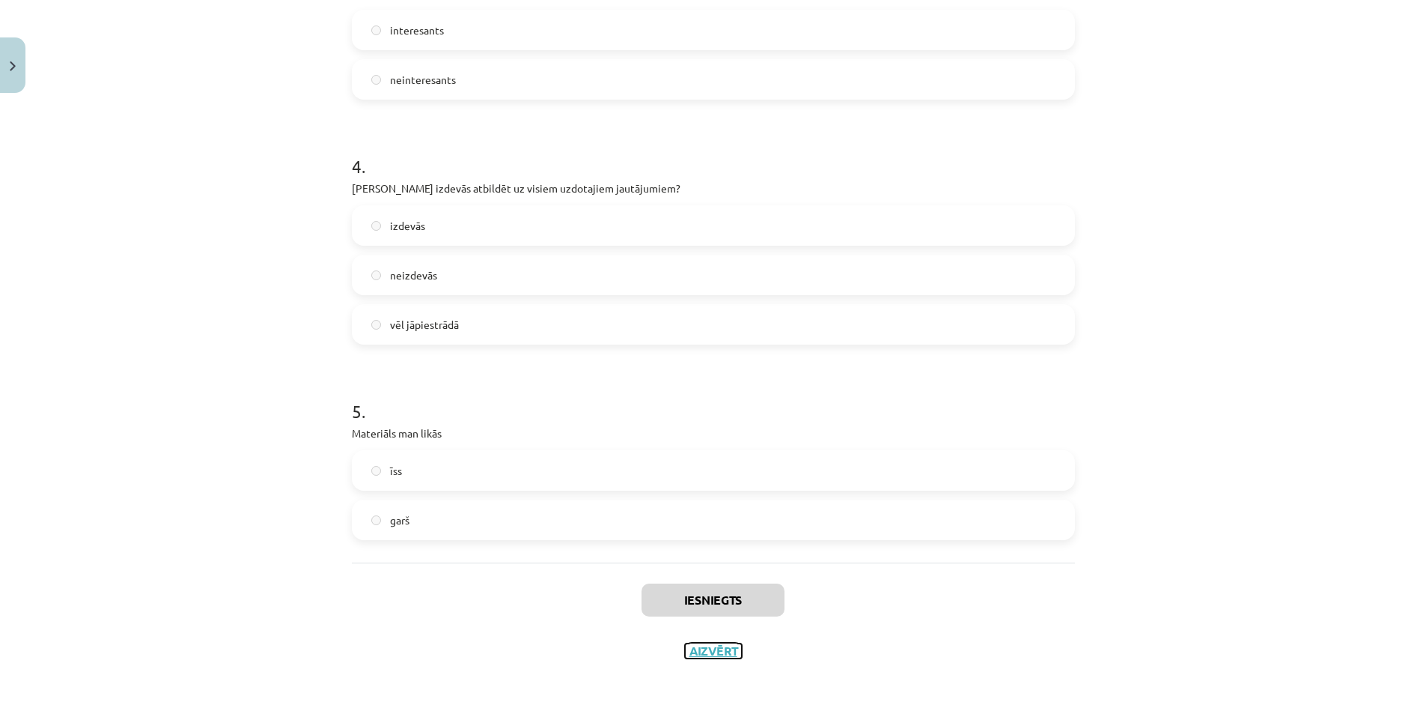
click at [707, 653] on button "Aizvērt" at bounding box center [713, 650] width 57 height 15
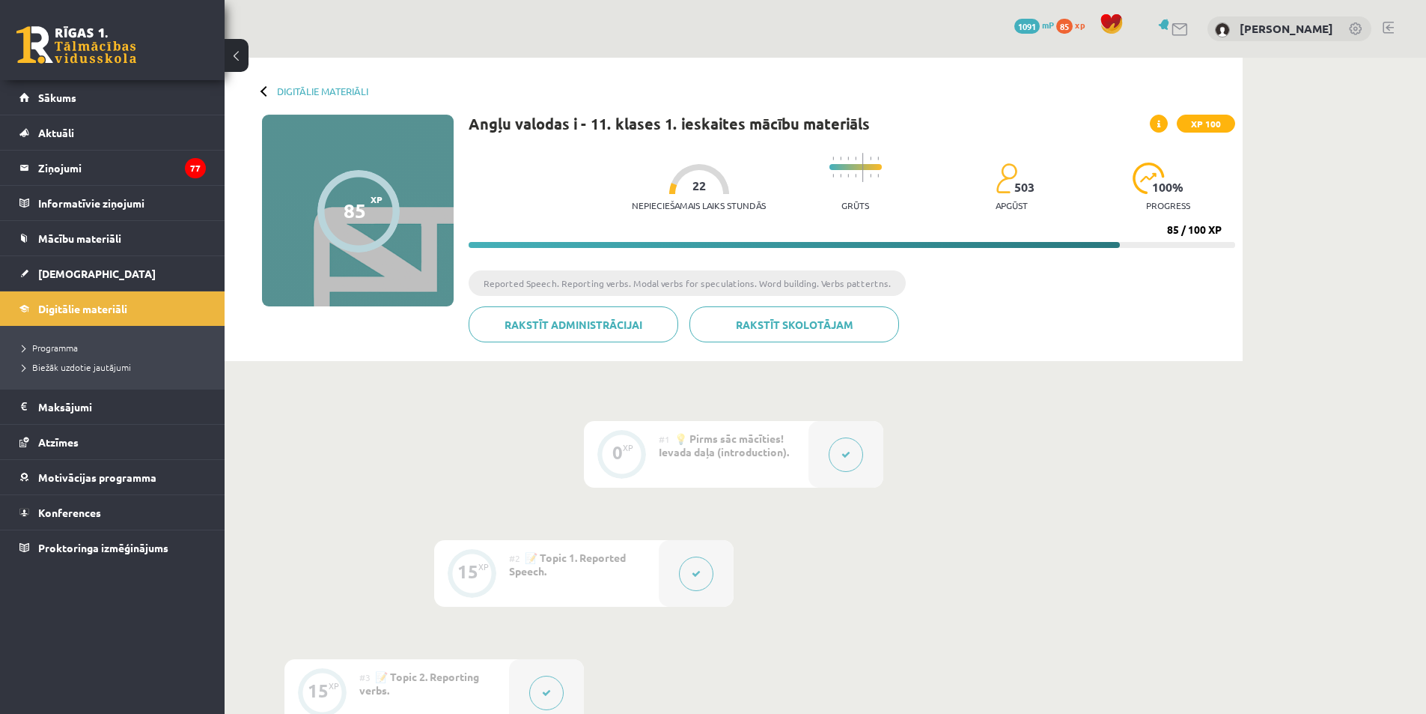
click at [286, 97] on div "Digitālie materiāli 85 XP XP 100 85 / 100 XP Angļu valodas i - 11. klases 1. ie…" at bounding box center [734, 209] width 1018 height 303
click at [302, 91] on link "Digitālie materiāli" at bounding box center [322, 90] width 91 height 11
